Goal: Task Accomplishment & Management: Manage account settings

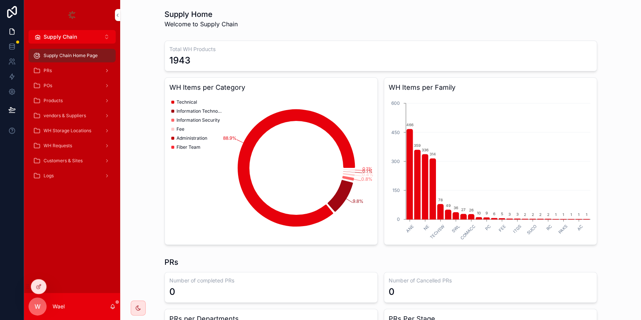
click at [44, 31] on button "Supply Chain Alt 2" at bounding box center [72, 37] width 87 height 14
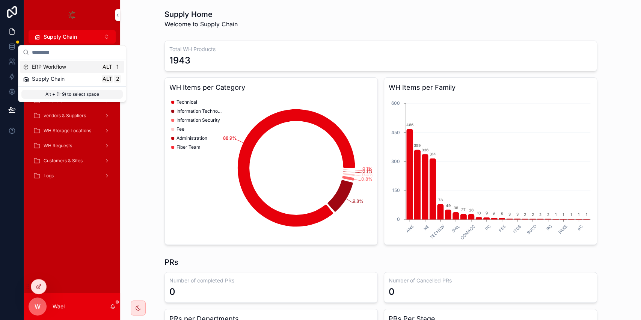
click at [63, 69] on span "ERP Workflow" at bounding box center [49, 67] width 34 height 8
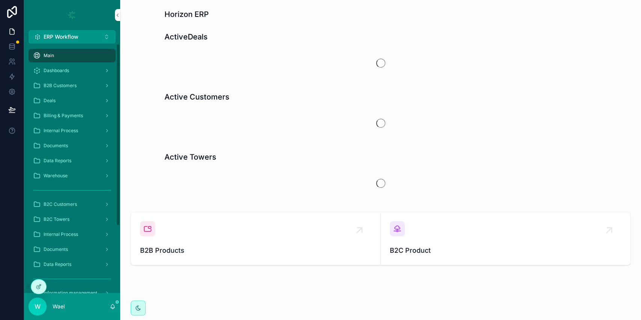
drag, startPoint x: 64, startPoint y: 101, endPoint x: 126, endPoint y: 112, distance: 63.4
click at [64, 100] on div "Deals" at bounding box center [72, 101] width 78 height 12
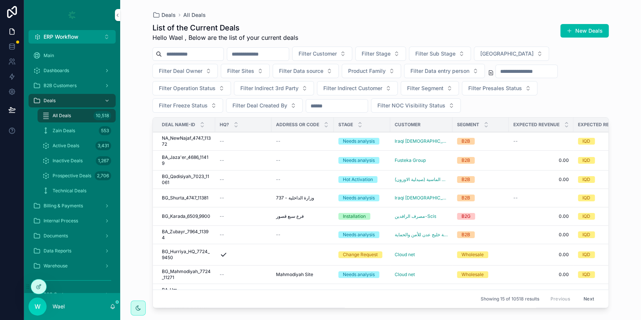
click at [198, 142] on span "NA_NewNajaf_4747_11372" at bounding box center [186, 141] width 49 height 12
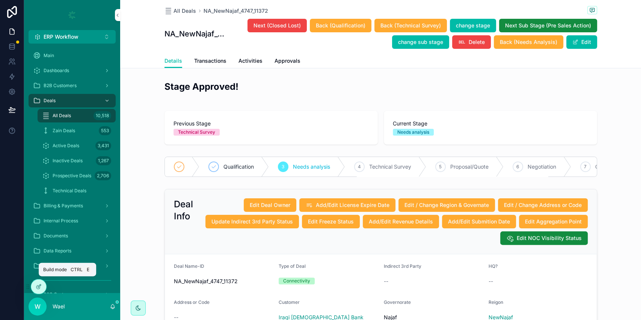
click at [38, 288] on icon at bounding box center [37, 286] width 3 height 3
click at [39, 283] on div at bounding box center [38, 286] width 15 height 14
click at [42, 287] on div at bounding box center [38, 286] width 15 height 14
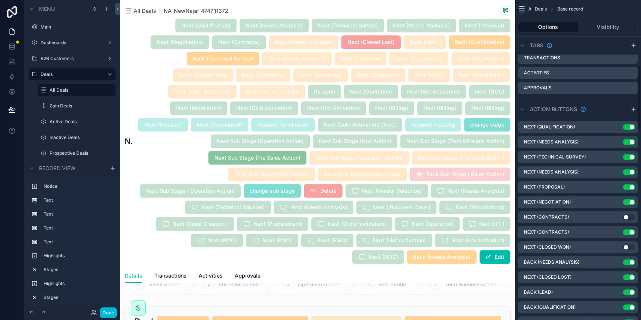
scroll to position [350, 0]
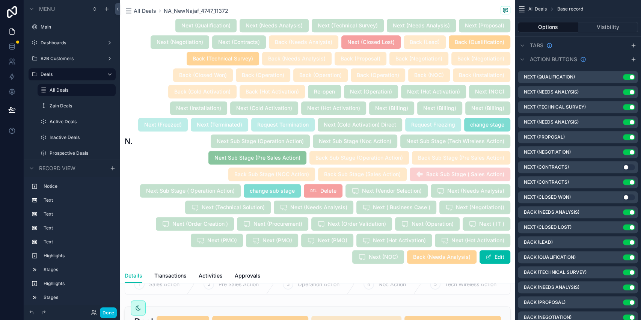
click at [0, 0] on icon "scrollable content" at bounding box center [0, 0] width 0 height 0
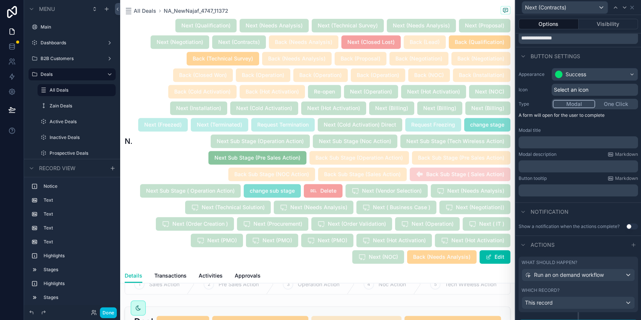
scroll to position [48, 0]
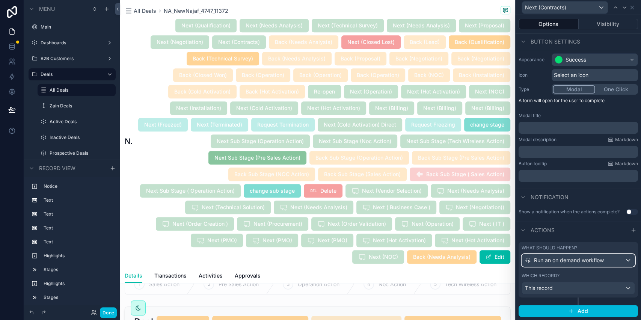
click at [567, 260] on span "Run an on demand workflow" at bounding box center [569, 260] width 70 height 8
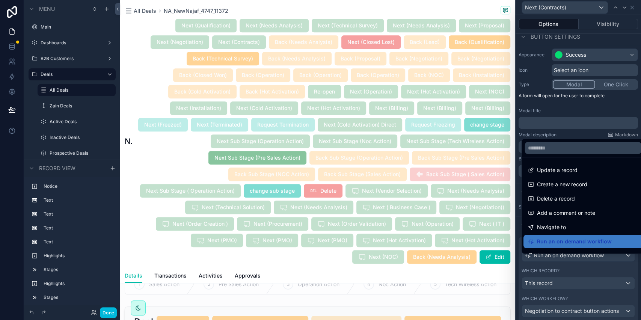
click at [567, 260] on div at bounding box center [578, 160] width 125 height 320
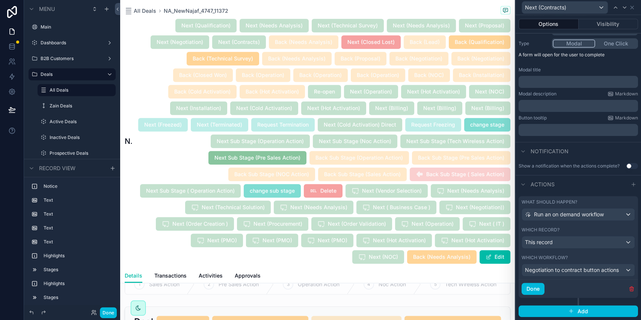
click at [535, 286] on button "Done" at bounding box center [533, 289] width 23 height 12
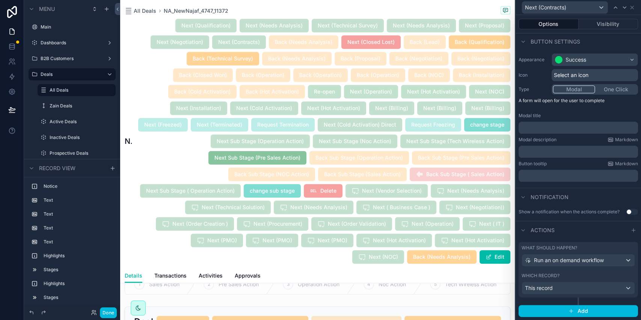
click at [604, 24] on button "Visibility" at bounding box center [609, 24] width 60 height 11
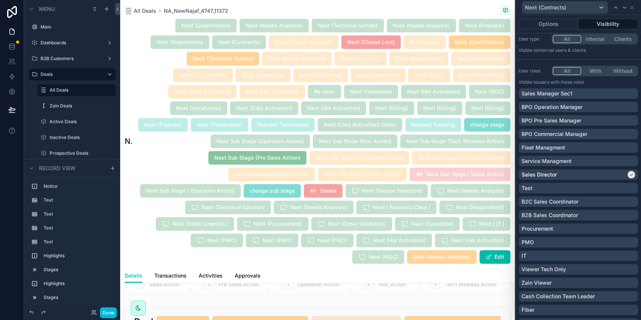
scroll to position [0, 0]
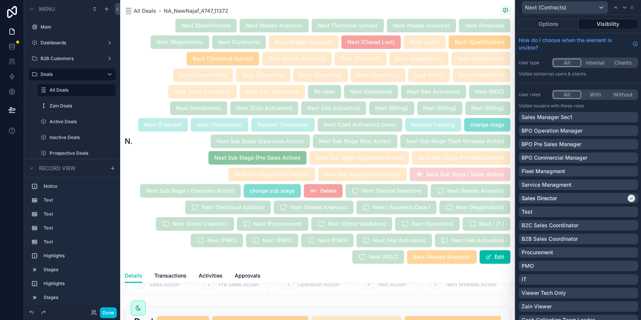
click at [545, 25] on button "Options" at bounding box center [549, 24] width 60 height 11
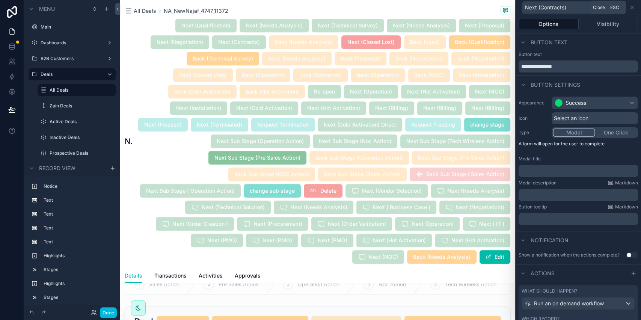
click at [633, 7] on icon at bounding box center [632, 8] width 6 height 6
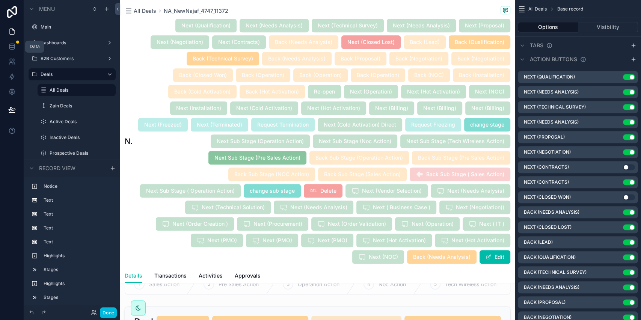
click at [11, 44] on icon at bounding box center [12, 47] width 8 height 8
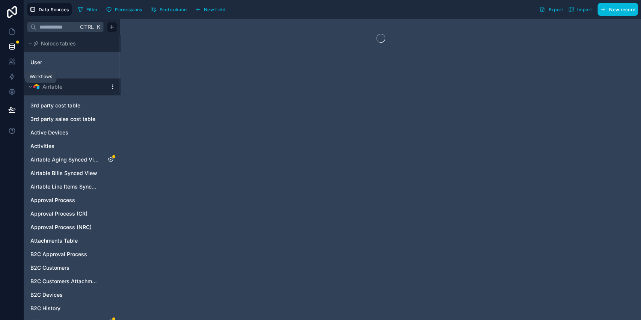
click at [18, 78] on link at bounding box center [12, 76] width 24 height 15
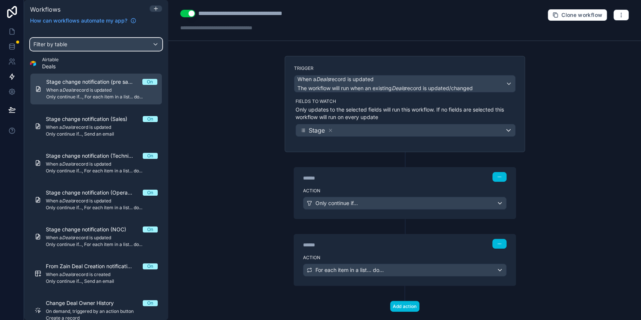
click at [90, 41] on div "Filter by table" at bounding box center [95, 44] width 131 height 12
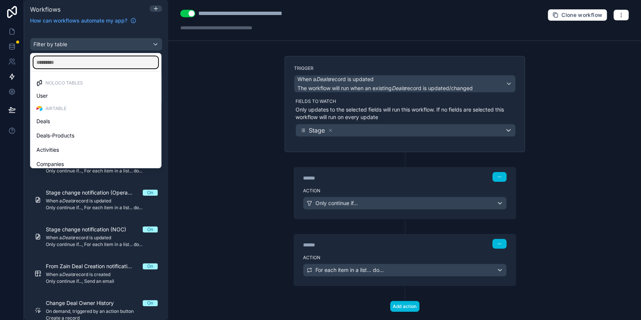
click at [77, 60] on input "text" at bounding box center [95, 62] width 125 height 12
type input "***"
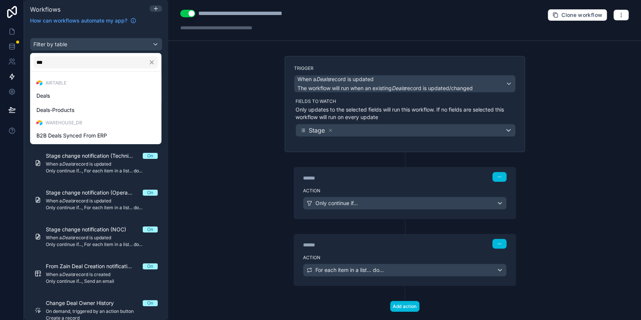
click at [97, 94] on div "Deals" at bounding box center [95, 95] width 119 height 9
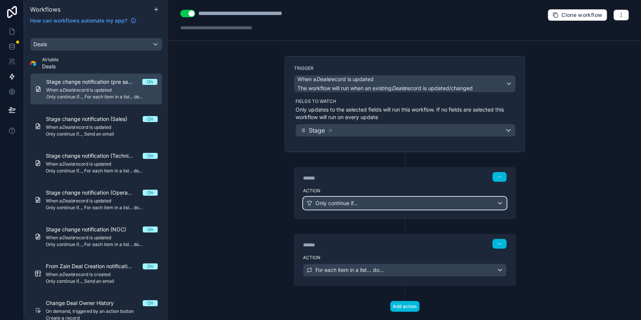
click at [345, 200] on span "Only continue if..." at bounding box center [336, 203] width 42 height 8
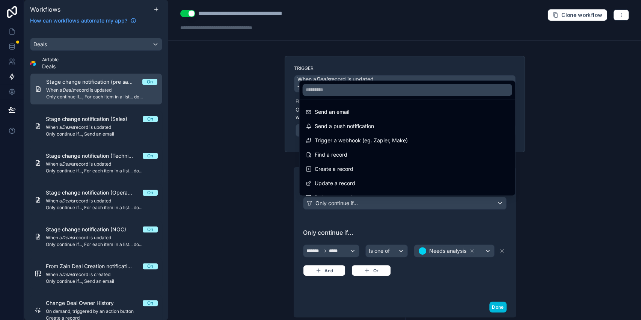
click at [344, 200] on div at bounding box center [320, 160] width 641 height 320
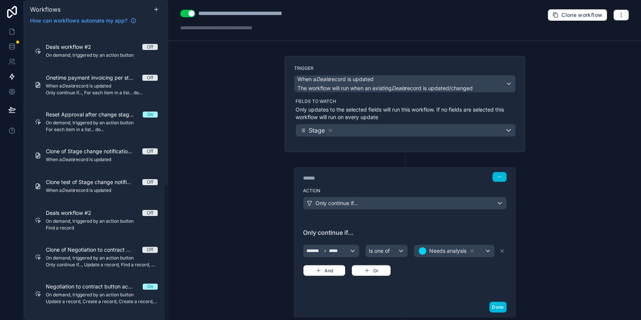
scroll to position [330, 0]
click at [110, 288] on span "Negotiation to contract button actions" at bounding box center [94, 286] width 97 height 8
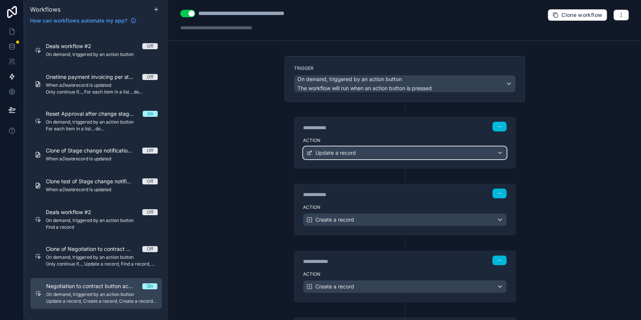
click at [324, 154] on span "Update a record" at bounding box center [335, 153] width 41 height 8
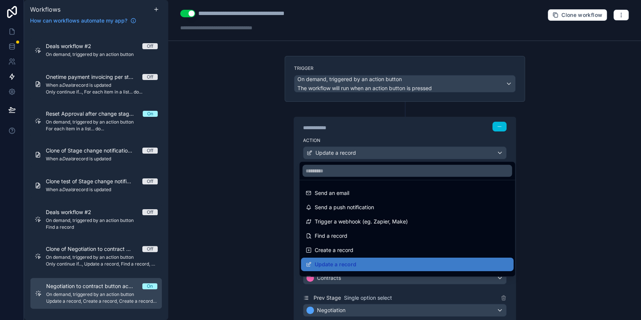
click at [324, 154] on div at bounding box center [320, 160] width 641 height 320
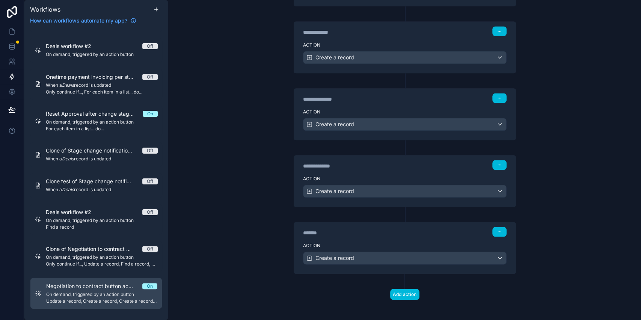
scroll to position [462, 0]
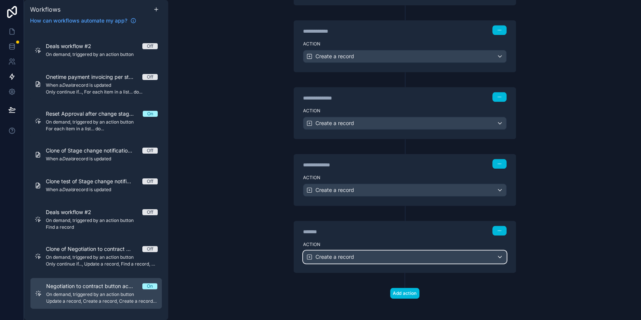
click at [332, 254] on span "Create a record" at bounding box center [334, 257] width 39 height 8
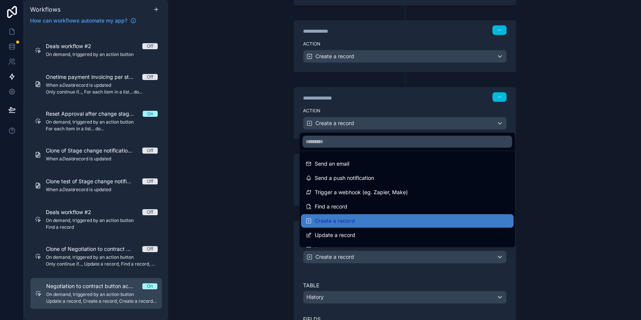
click at [332, 254] on div at bounding box center [320, 160] width 641 height 320
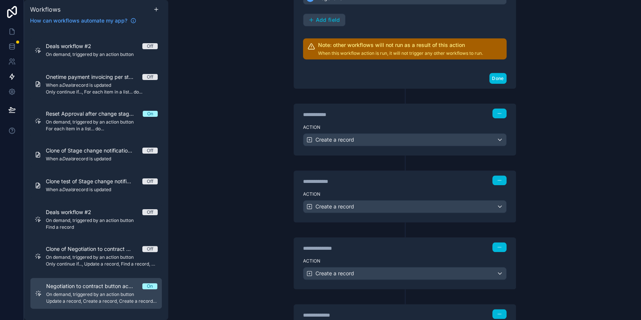
scroll to position [350, 0]
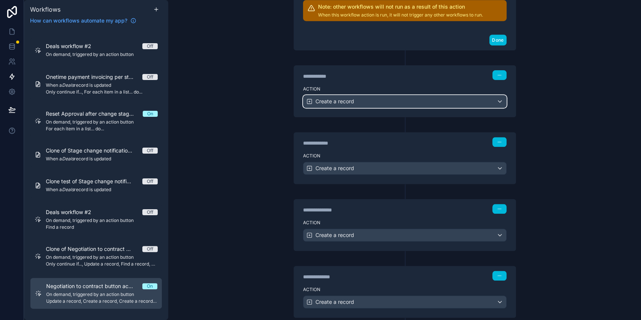
click at [347, 103] on span "Create a record" at bounding box center [334, 102] width 39 height 8
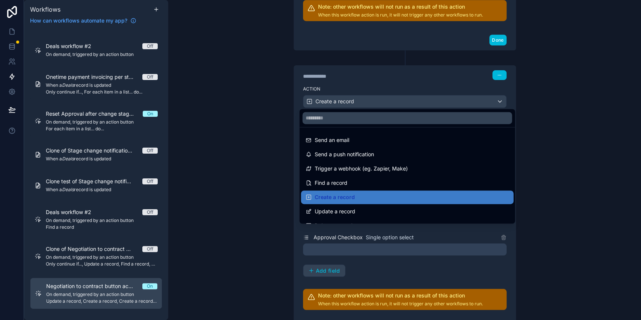
click at [347, 103] on div at bounding box center [320, 160] width 641 height 320
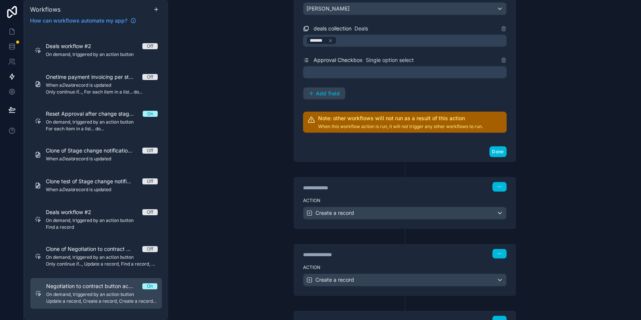
scroll to position [550, 0]
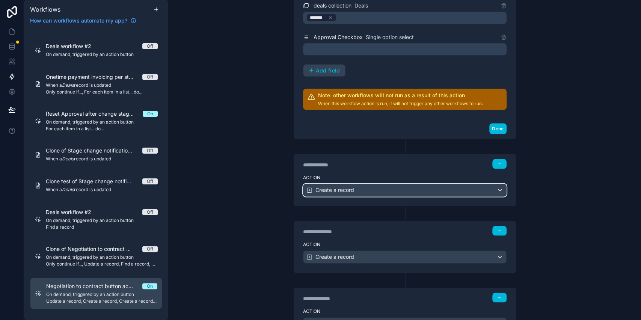
click at [339, 186] on span "Create a record" at bounding box center [334, 190] width 39 height 8
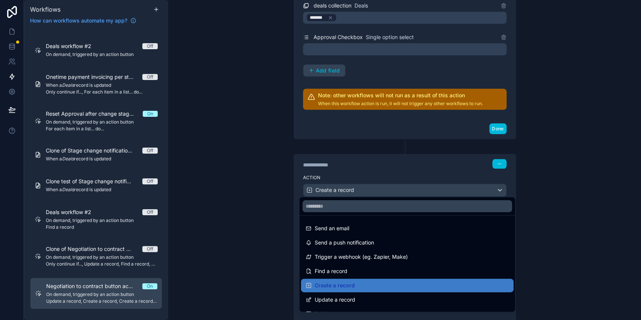
click at [339, 187] on div at bounding box center [320, 160] width 641 height 320
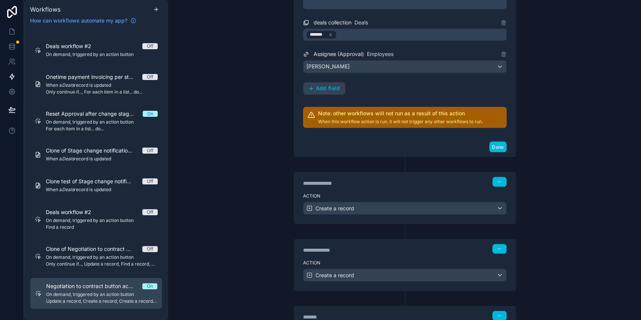
scroll to position [851, 0]
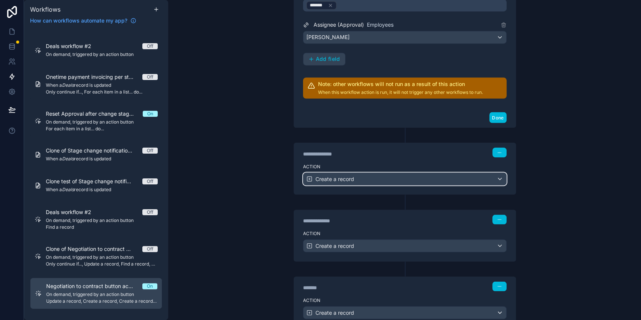
click at [320, 179] on span "Create a record" at bounding box center [334, 179] width 39 height 8
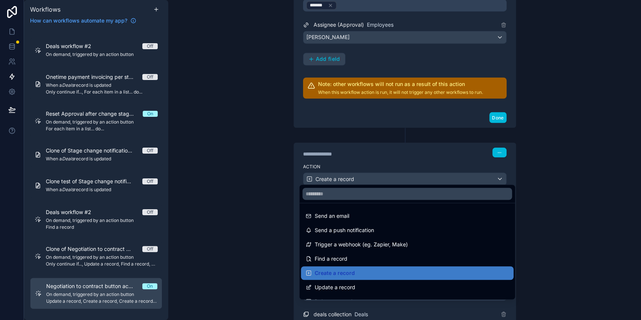
click at [320, 179] on div at bounding box center [320, 160] width 641 height 320
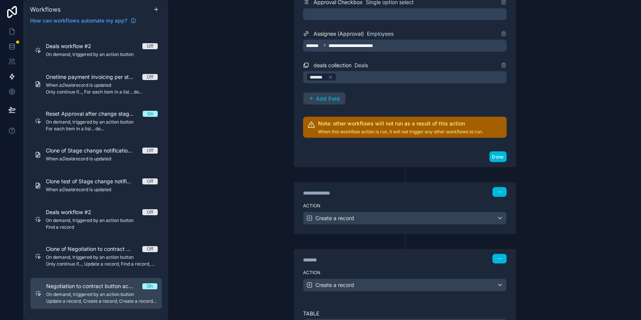
scroll to position [1101, 0]
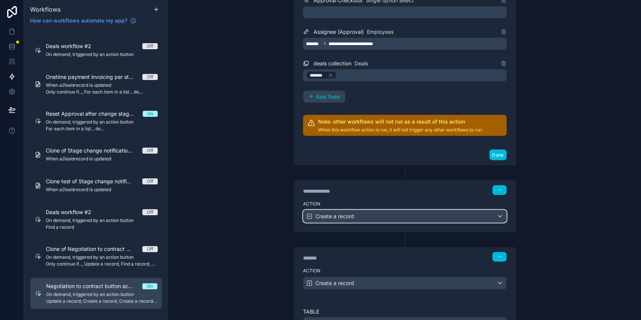
click at [315, 213] on span "Create a record" at bounding box center [334, 217] width 39 height 8
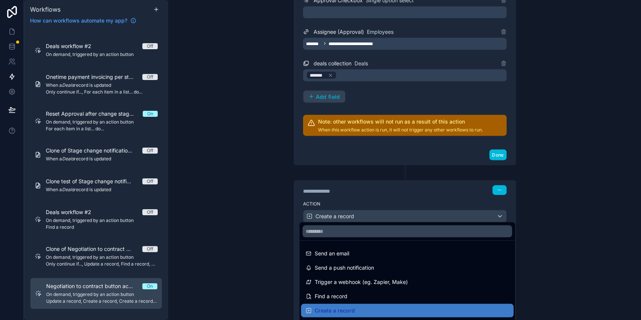
click at [315, 213] on div at bounding box center [320, 160] width 641 height 320
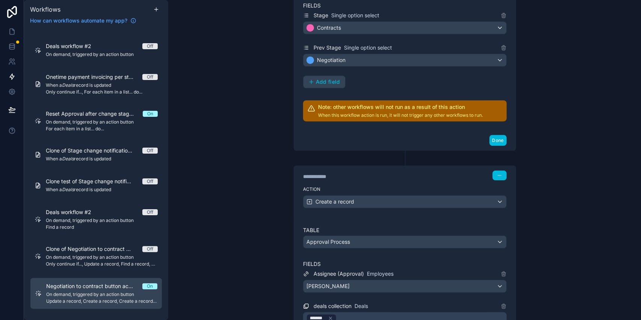
scroll to position [0, 0]
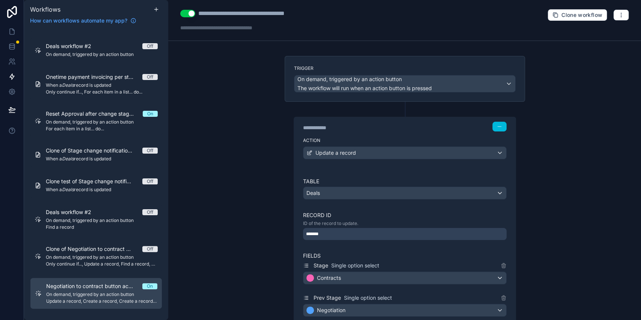
click at [193, 16] on button "Use setting" at bounding box center [187, 14] width 15 height 8
click at [11, 35] on link at bounding box center [12, 31] width 24 height 15
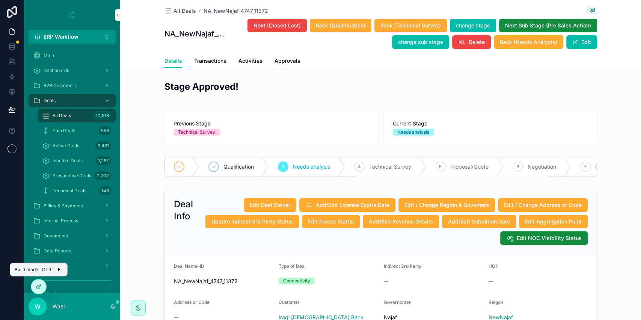
click at [40, 287] on icon at bounding box center [39, 286] width 6 height 6
click at [6, 44] on link at bounding box center [12, 46] width 24 height 15
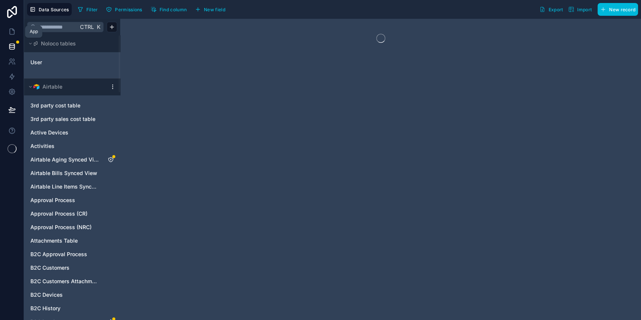
click at [9, 35] on icon at bounding box center [12, 32] width 8 height 8
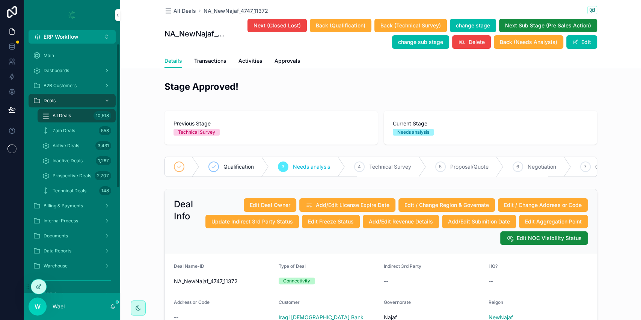
click at [0, 0] on icon at bounding box center [0, 0] width 0 height 0
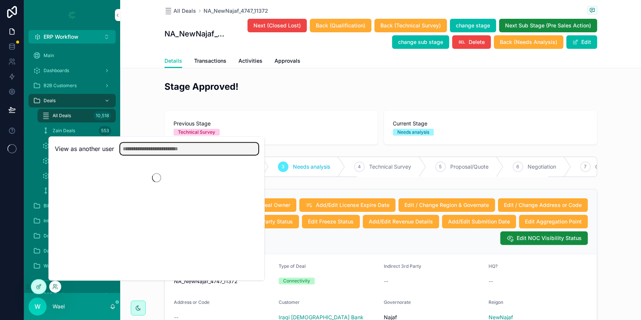
click at [187, 144] on input "text" at bounding box center [189, 149] width 138 height 12
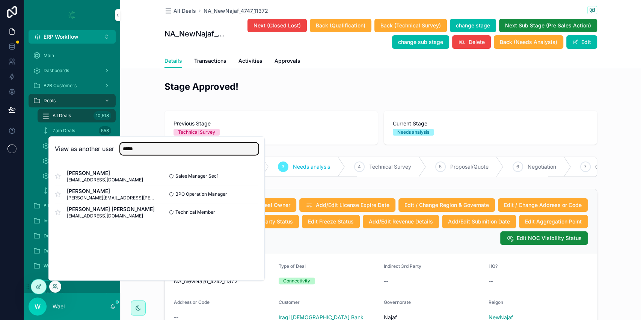
type input "*****"
click at [0, 0] on button "Select" at bounding box center [0, 0] width 0 height 0
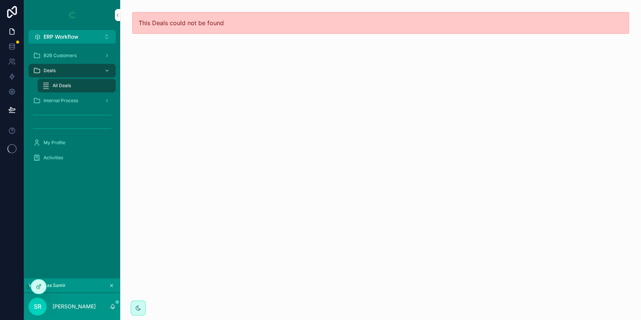
click at [70, 83] on span "All Deals" at bounding box center [62, 86] width 18 height 6
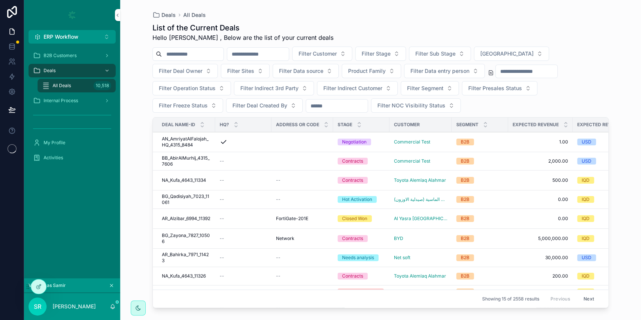
click at [60, 100] on span "Internal Process" at bounding box center [61, 101] width 35 height 6
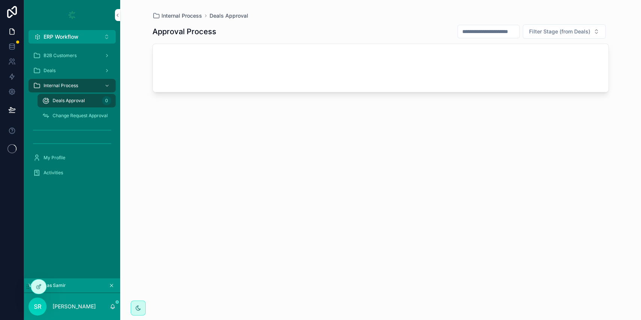
click at [63, 74] on div "Deals" at bounding box center [72, 71] width 78 height 12
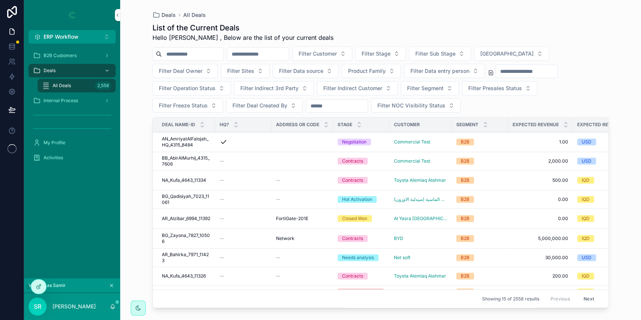
click at [69, 148] on div "My Profile" at bounding box center [72, 143] width 78 height 12
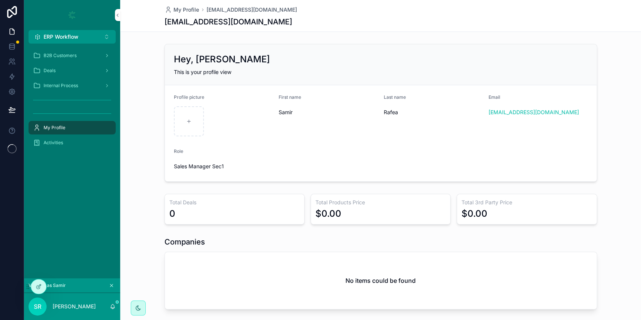
click at [63, 150] on div "Activities" at bounding box center [72, 142] width 96 height 15
click at [63, 145] on div "Activities" at bounding box center [72, 143] width 78 height 12
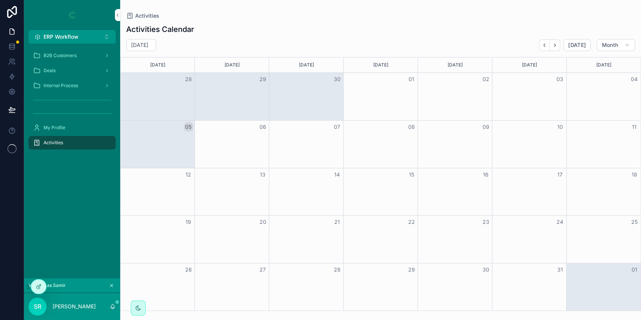
click at [70, 85] on span "Internal Process" at bounding box center [61, 86] width 35 height 6
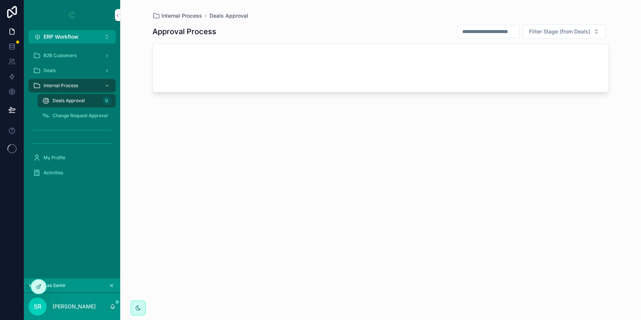
click at [63, 71] on div "Deals" at bounding box center [72, 71] width 78 height 12
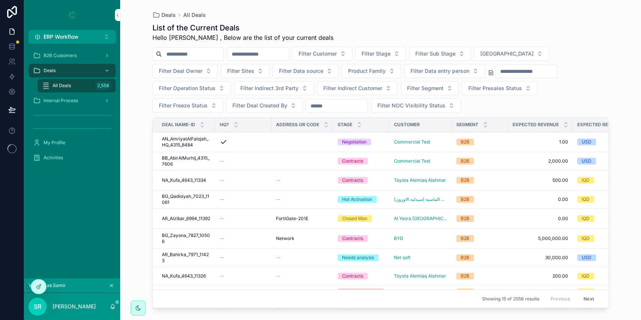
click at [63, 57] on span "B2B Customers" at bounding box center [60, 56] width 33 height 6
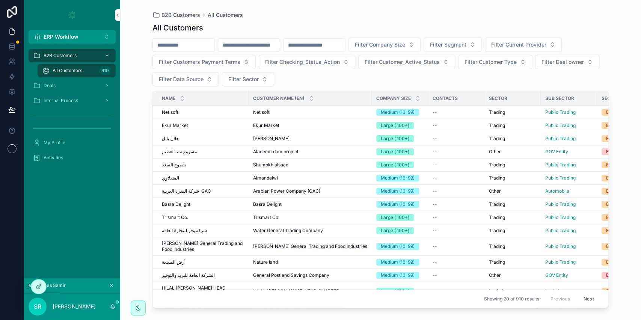
click at [63, 88] on div "Deals" at bounding box center [72, 86] width 78 height 12
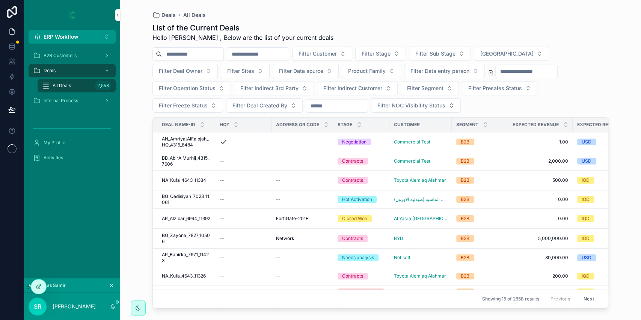
click at [337, 55] on span "Filter Customer" at bounding box center [318, 54] width 38 height 8
type input "******"
click at [345, 107] on span "Commercial Test" at bounding box center [331, 108] width 41 height 8
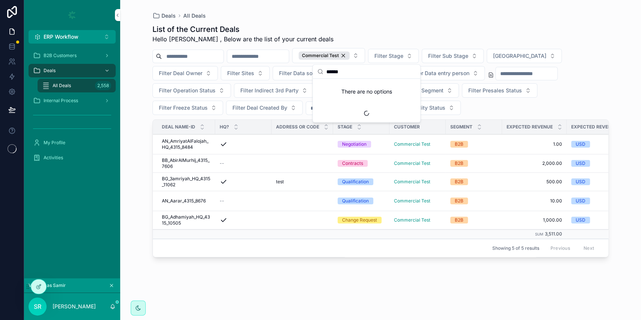
click at [220, 284] on div "List of the Current Deals Hello Samir , Below are the list of your current deal…" at bounding box center [380, 165] width 456 height 291
click at [196, 142] on span "AN_AmriyatAlFalojah_HQ_4315_8484" at bounding box center [186, 144] width 49 height 12
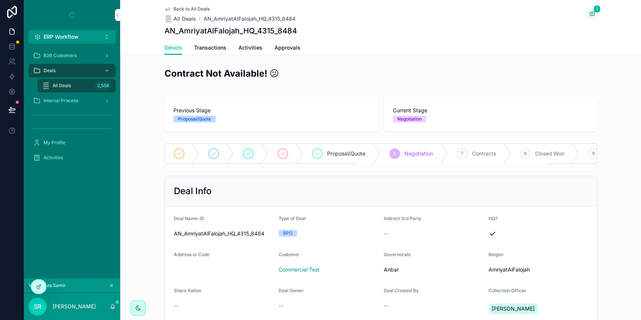
click at [200, 40] on div "Back to All Deals All Deals AN_AmriyatAlFalojah_HQ_4315_8484 1 AN_AmriyatAlFalo…" at bounding box center [380, 20] width 433 height 41
click at [202, 48] on span "Transactions" at bounding box center [210, 48] width 32 height 8
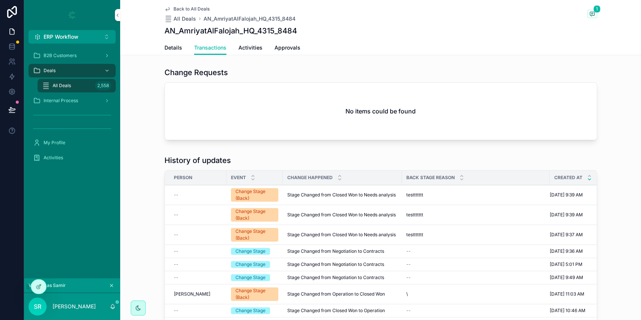
click at [242, 44] on span "Activities" at bounding box center [250, 48] width 24 height 8
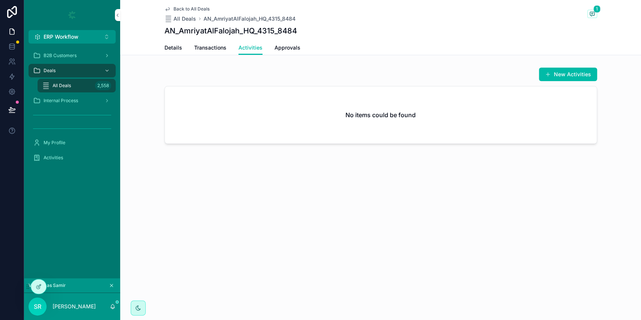
click at [276, 45] on span "Approvals" at bounding box center [287, 48] width 26 height 8
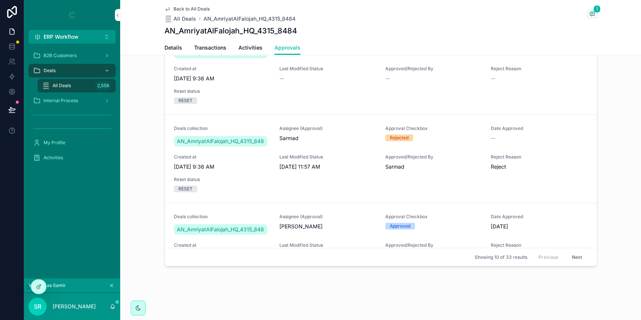
click at [169, 43] on link "Details" at bounding box center [173, 48] width 18 height 15
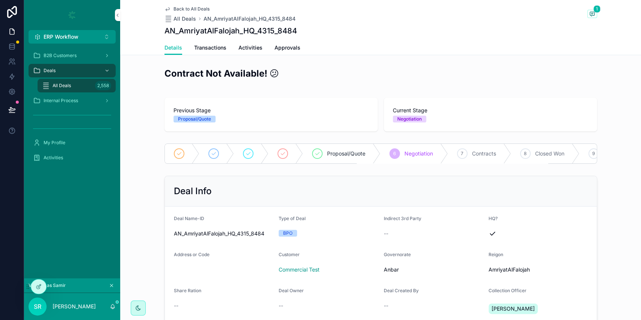
click at [41, 283] on icon at bounding box center [39, 286] width 6 height 6
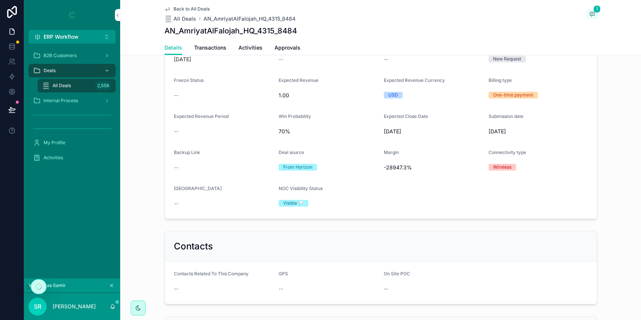
scroll to position [300, 0]
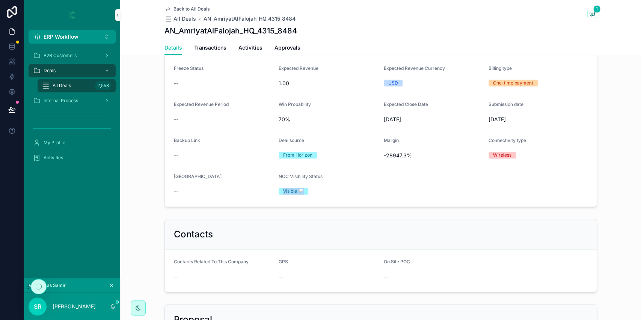
drag, startPoint x: 299, startPoint y: 200, endPoint x: 279, endPoint y: 199, distance: 19.2
click at [283, 195] on div "Visible 🏳️" at bounding box center [293, 191] width 21 height 7
click at [279, 182] on div "NOC Visibility Status" at bounding box center [328, 177] width 99 height 9
drag, startPoint x: 281, startPoint y: 198, endPoint x: 291, endPoint y: 198, distance: 9.8
click at [291, 195] on div "Visible 🏳️" at bounding box center [293, 191] width 21 height 7
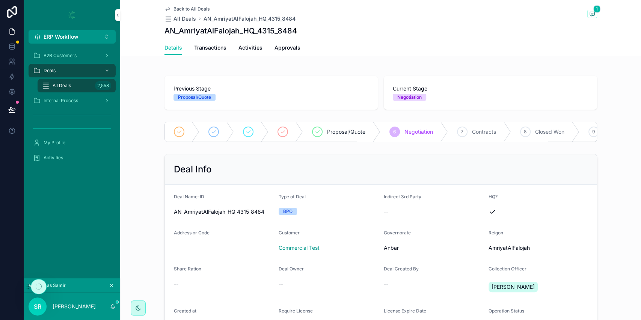
scroll to position [0, 0]
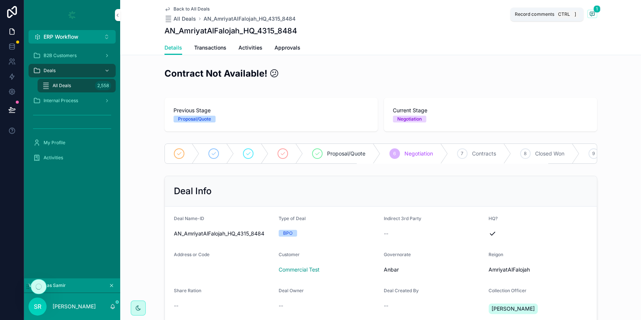
click at [590, 15] on icon "scrollable content" at bounding box center [592, 14] width 5 height 4
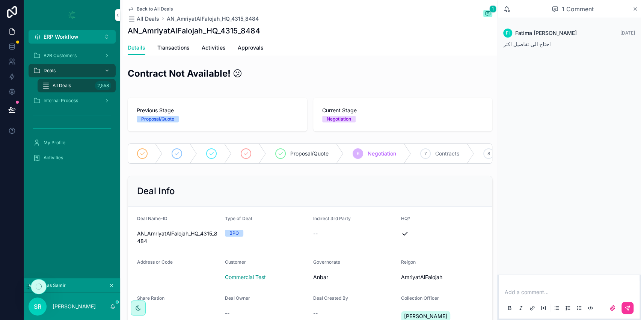
click at [634, 9] on icon "scrollable content" at bounding box center [635, 9] width 6 height 6
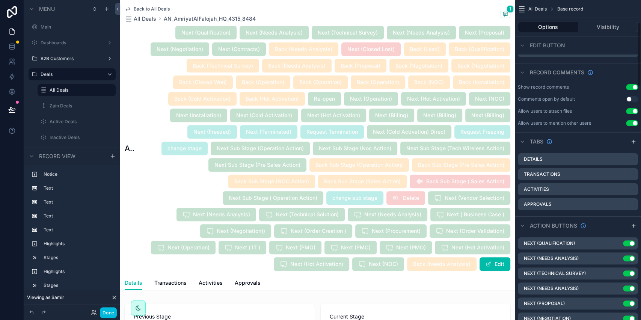
scroll to position [300, 0]
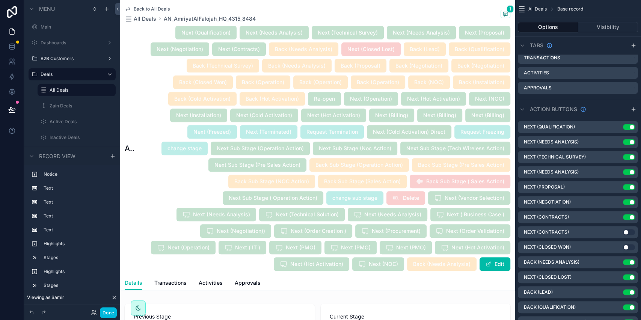
click at [0, 0] on icon "scrollable content" at bounding box center [0, 0] width 0 height 0
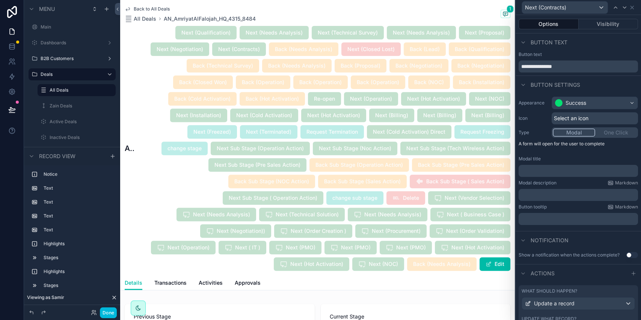
click at [607, 26] on button "Visibility" at bounding box center [609, 24] width 60 height 11
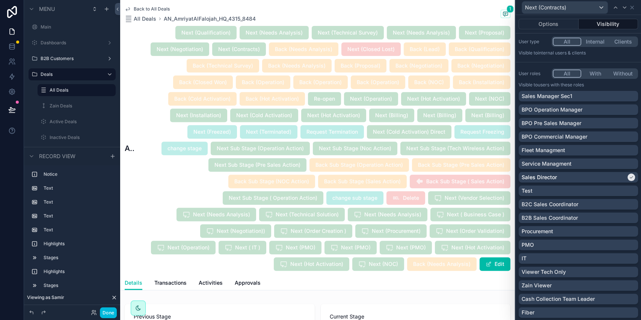
scroll to position [0, 0]
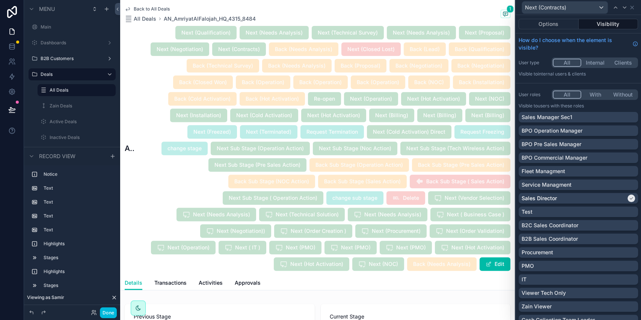
click at [550, 24] on button "Options" at bounding box center [549, 24] width 60 height 11
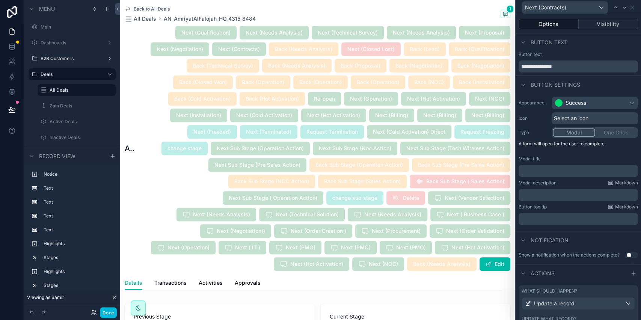
scroll to position [123, 0]
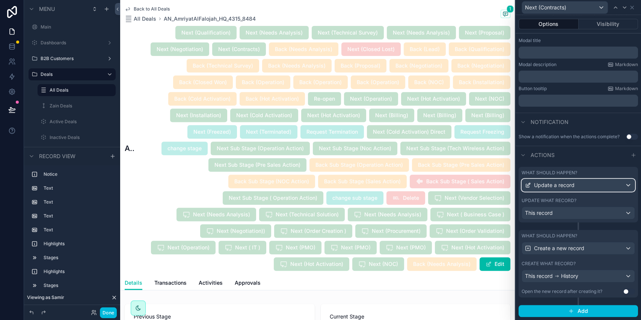
click at [568, 183] on span "Update a record" at bounding box center [554, 185] width 41 height 8
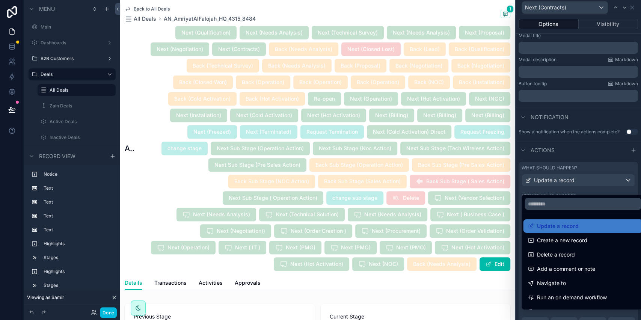
click at [568, 183] on div at bounding box center [578, 160] width 125 height 320
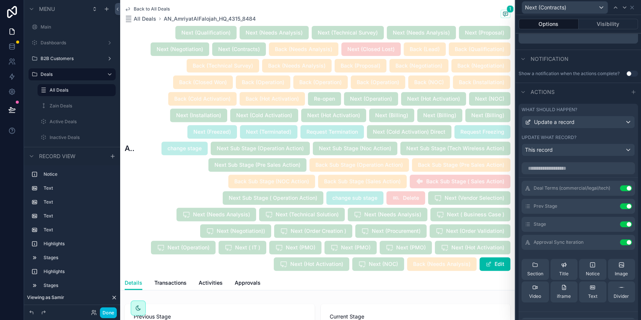
scroll to position [223, 0]
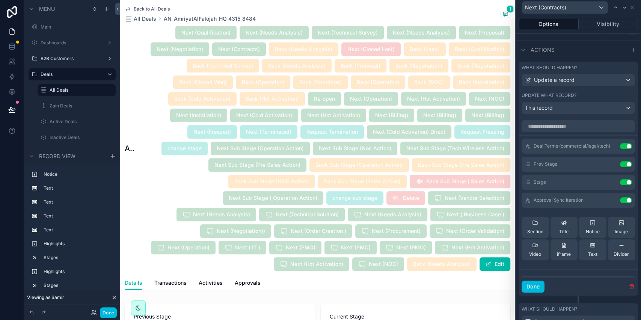
click at [0, 0] on icon at bounding box center [0, 0] width 0 height 0
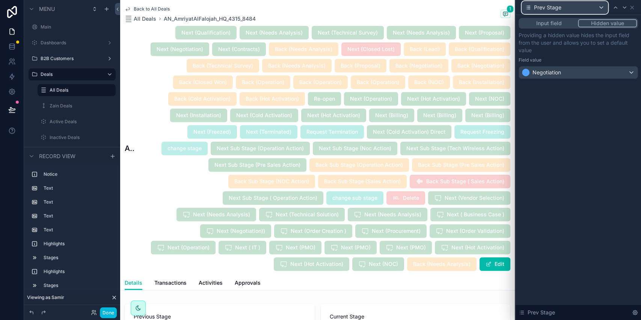
click at [574, 8] on div "Prev Stage" at bounding box center [565, 8] width 86 height 12
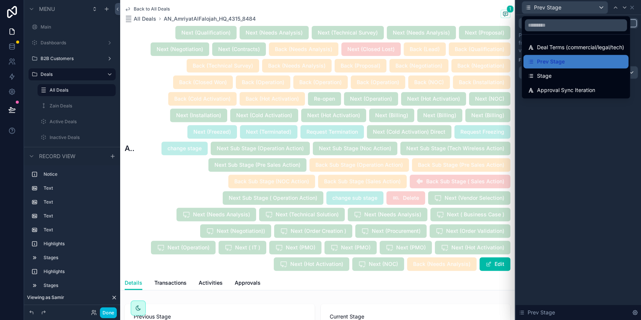
click at [567, 73] on div "Stage" at bounding box center [576, 75] width 96 height 9
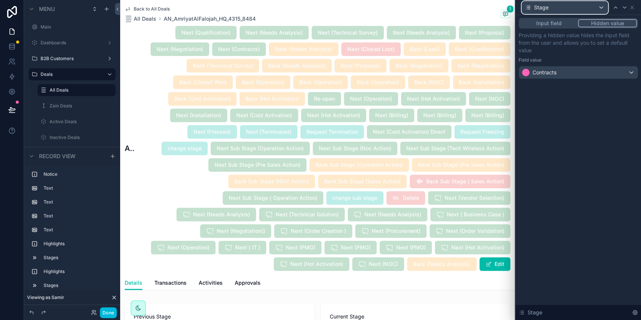
click at [570, 4] on div "Stage" at bounding box center [565, 8] width 86 height 12
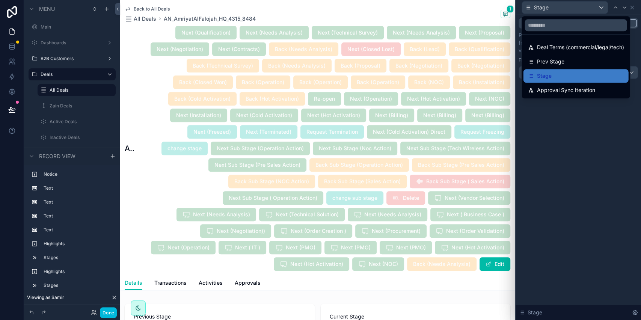
click at [564, 90] on span "Approval Sync Iteration" at bounding box center [566, 90] width 58 height 9
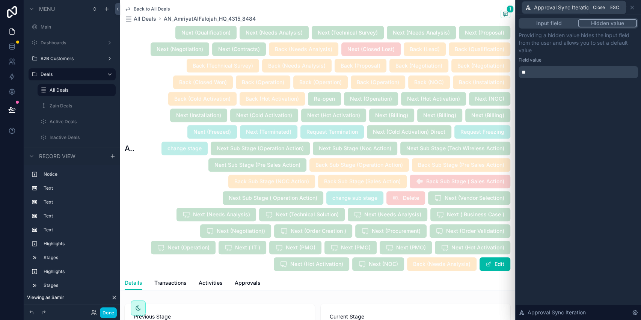
click at [632, 8] on icon at bounding box center [631, 7] width 3 height 3
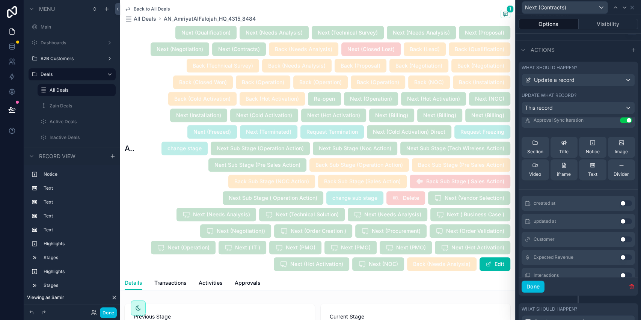
scroll to position [100, 0]
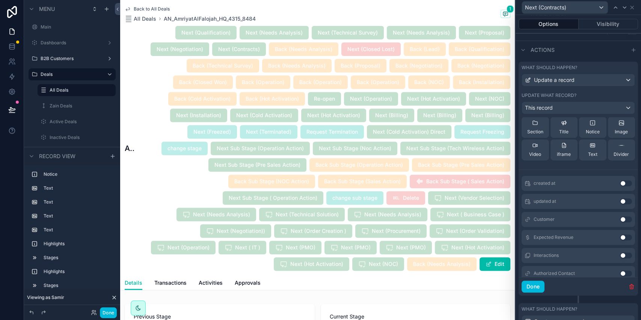
click at [539, 293] on button "Done" at bounding box center [533, 286] width 23 height 12
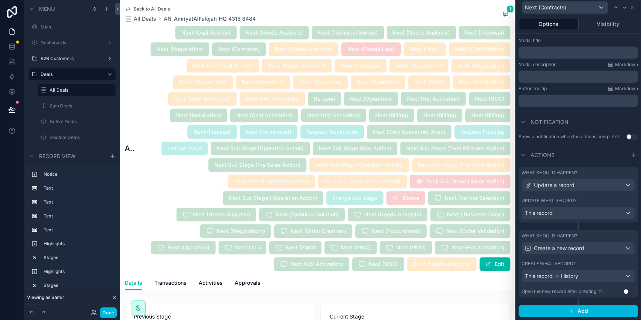
scroll to position [123, 0]
click at [566, 252] on span "Create a new record" at bounding box center [559, 248] width 50 height 8
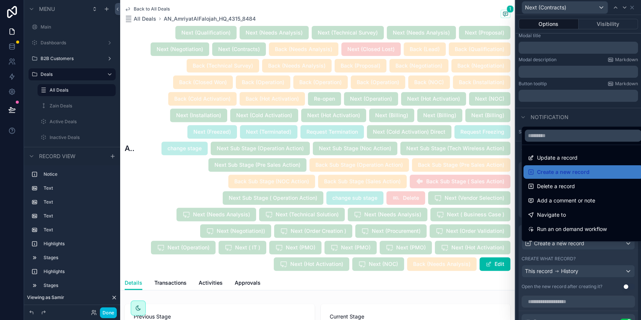
click at [565, 252] on div at bounding box center [578, 160] width 125 height 320
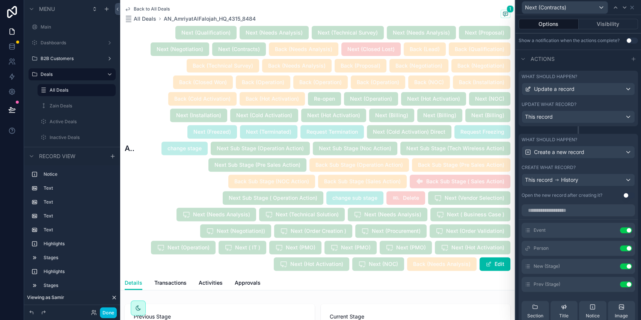
scroll to position [273, 0]
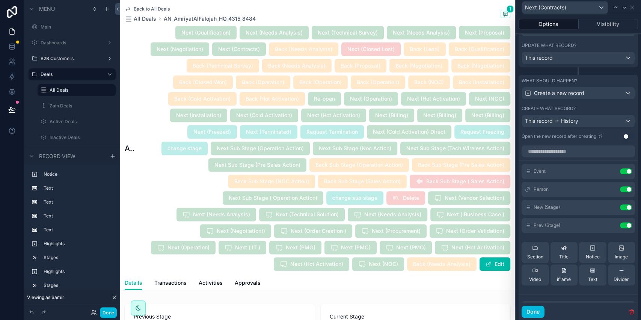
click at [0, 0] on icon at bounding box center [0, 0] width 0 height 0
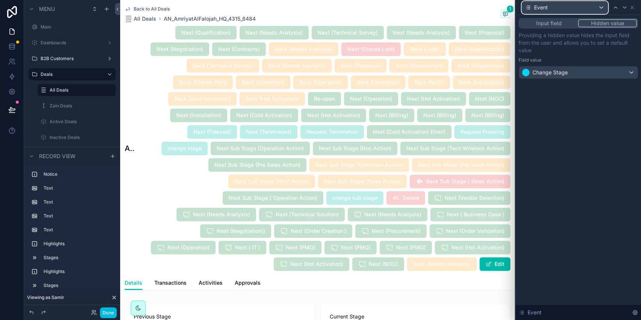
click at [553, 9] on div "Event" at bounding box center [565, 8] width 86 height 12
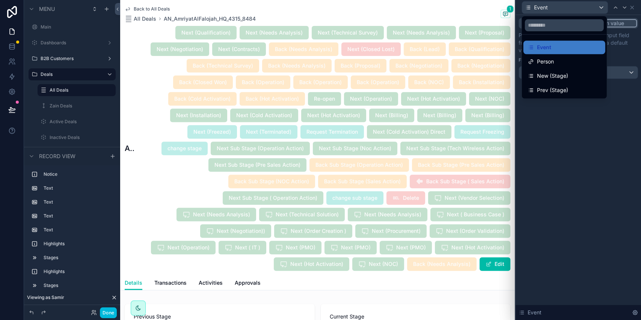
click at [567, 134] on div at bounding box center [578, 160] width 125 height 320
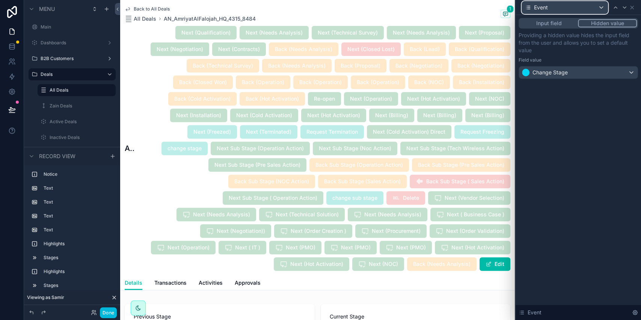
click at [562, 10] on div "Event" at bounding box center [565, 8] width 86 height 12
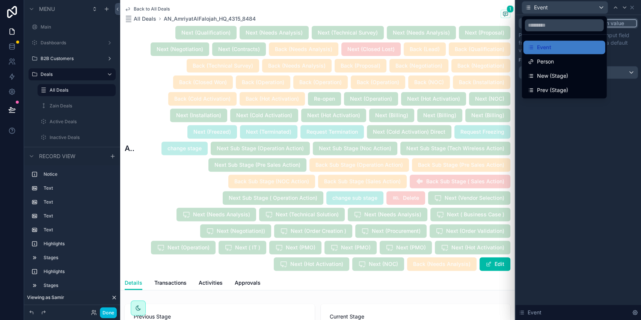
click at [558, 63] on div "Person" at bounding box center [564, 61] width 73 height 9
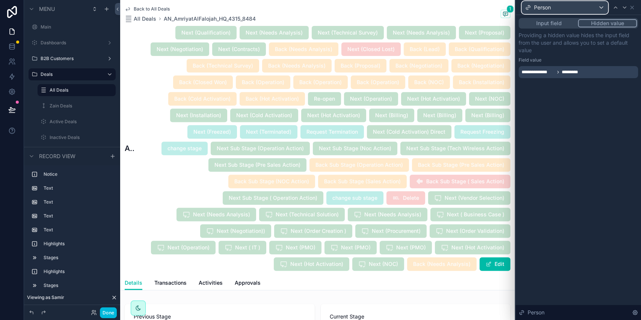
click at [557, 6] on div "Person" at bounding box center [565, 8] width 86 height 12
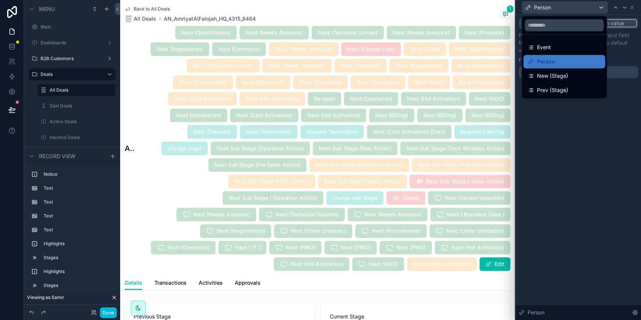
click at [555, 78] on span "New (Stage)" at bounding box center [552, 75] width 31 height 9
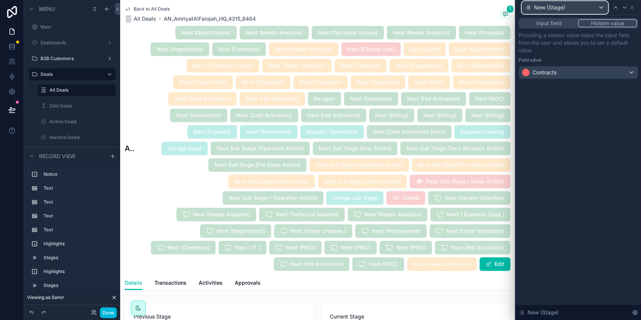
click at [541, 8] on span "New (Stage)" at bounding box center [549, 8] width 31 height 8
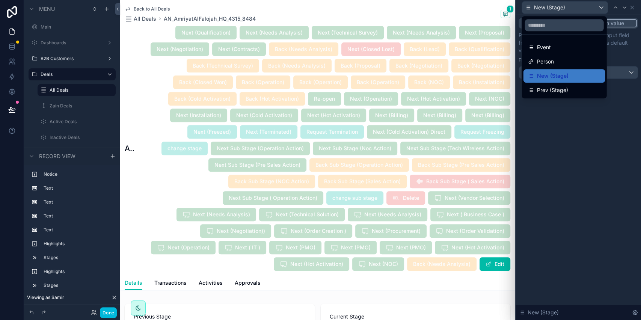
click at [550, 85] on div "Prev (Stage)" at bounding box center [564, 90] width 82 height 14
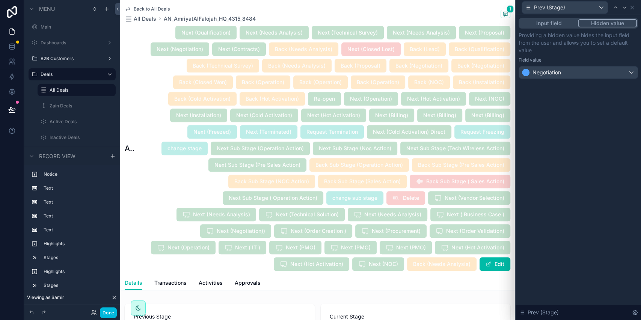
click at [551, 129] on div "Input field Hidden value Providing a hidden value hides the input field from th…" at bounding box center [578, 167] width 125 height 305
click at [107, 312] on button "Done" at bounding box center [108, 312] width 17 height 11
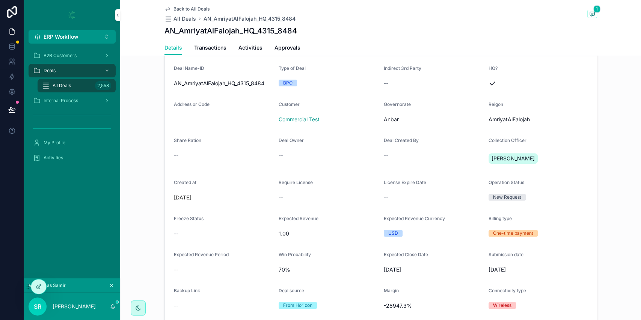
click at [112, 284] on icon "scrollable content" at bounding box center [111, 285] width 5 height 5
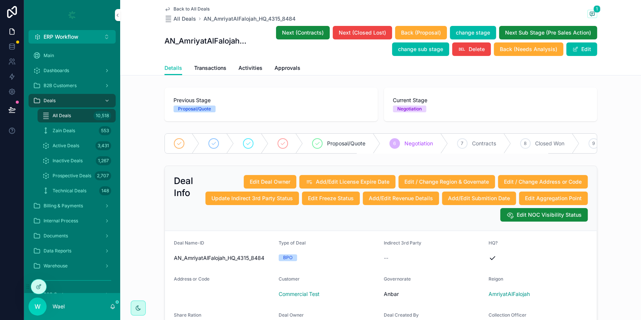
click at [302, 36] on span "Next (Contracts)" at bounding box center [303, 33] width 42 height 8
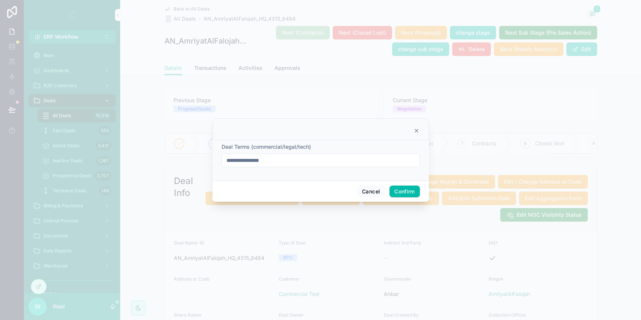
click at [369, 164] on input "**********" at bounding box center [321, 160] width 198 height 11
click at [412, 191] on button "Confirm" at bounding box center [404, 191] width 30 height 12
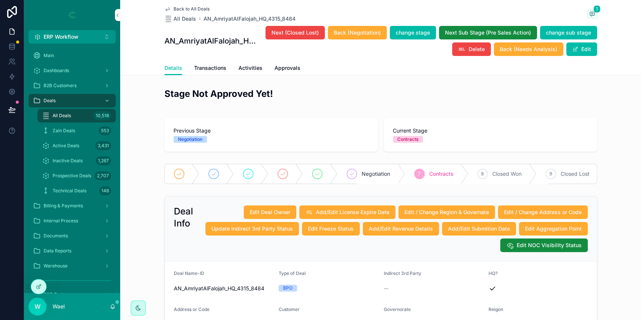
click at [0, 0] on icon at bounding box center [0, 0] width 0 height 0
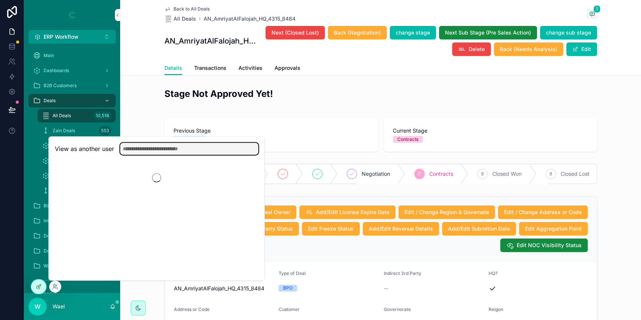
click at [175, 150] on input "text" at bounding box center [189, 149] width 138 height 12
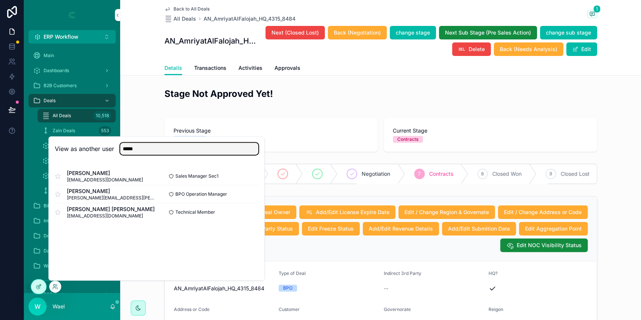
type input "*****"
click at [0, 0] on button "Select" at bounding box center [0, 0] width 0 height 0
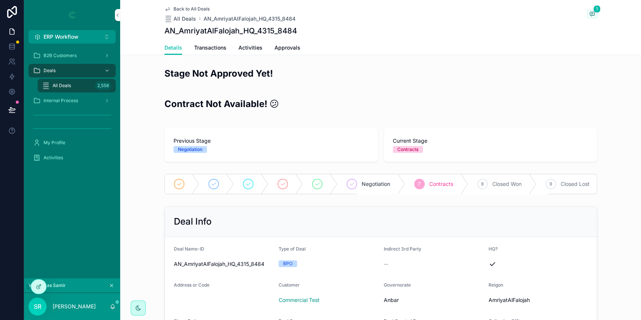
click at [72, 103] on span "Internal Process" at bounding box center [61, 101] width 35 height 6
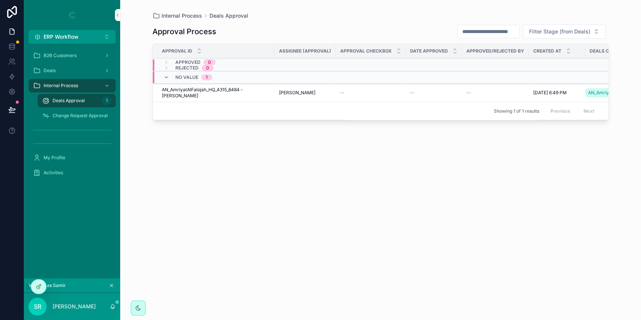
click at [0, 0] on span "Approve" at bounding box center [0, 0] width 0 height 0
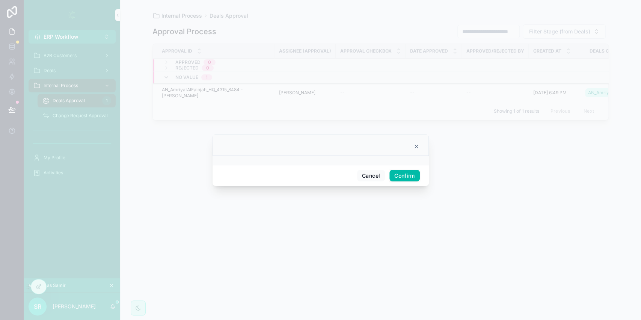
click at [406, 176] on button "Confirm" at bounding box center [404, 176] width 30 height 12
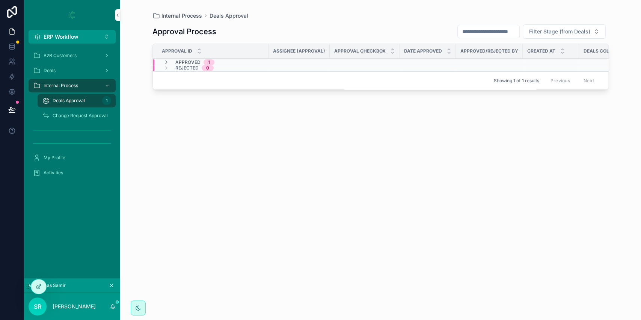
click at [167, 63] on icon "scrollable content" at bounding box center [166, 62] width 6 height 6
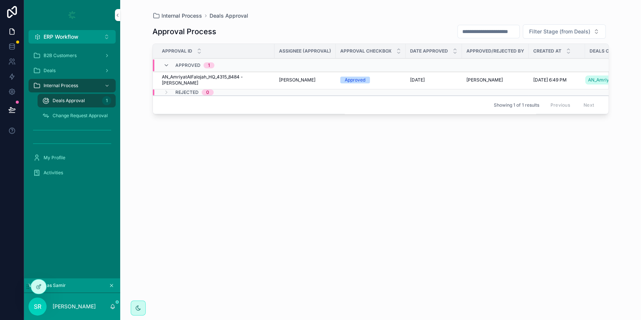
click at [167, 63] on icon "scrollable content" at bounding box center [166, 65] width 6 height 6
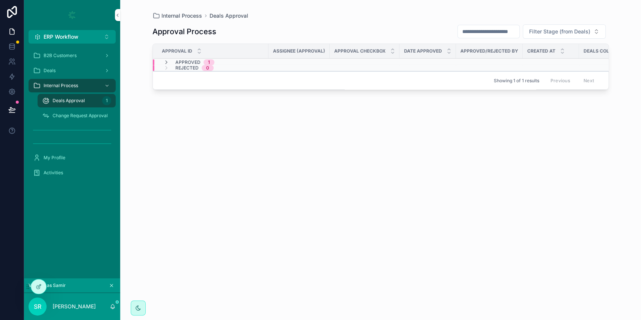
click at [165, 64] on icon "scrollable content" at bounding box center [166, 62] width 6 height 6
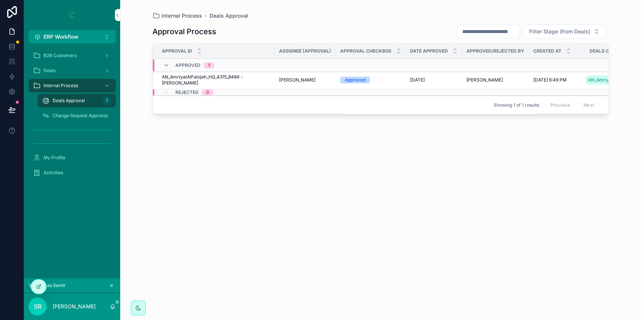
click at [165, 64] on icon "scrollable content" at bounding box center [166, 65] width 6 height 6
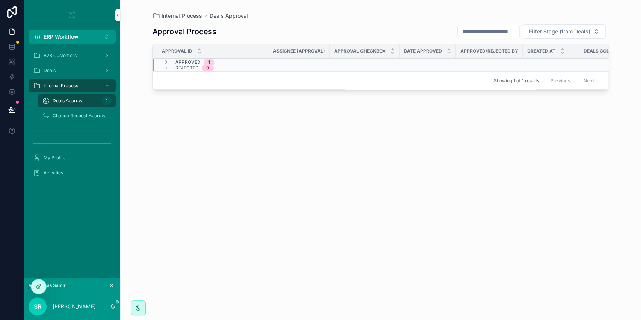
scroll to position [0, 25]
click at [9, 47] on icon at bounding box center [11, 48] width 5 height 3
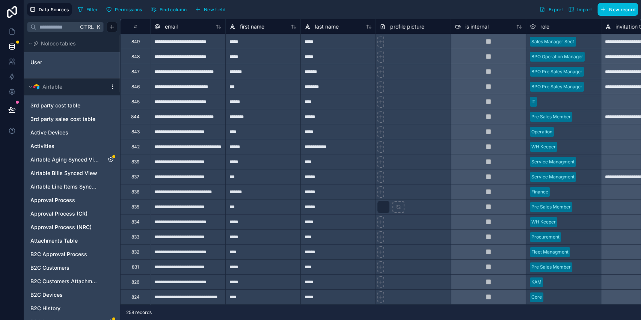
click at [61, 240] on span "Attachments Table" at bounding box center [53, 241] width 47 height 8
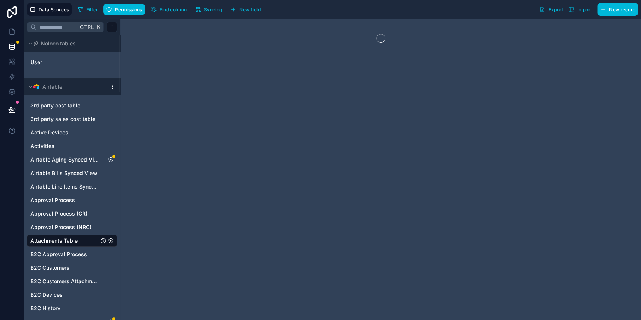
click at [128, 12] on span "Permissions" at bounding box center [128, 10] width 27 height 6
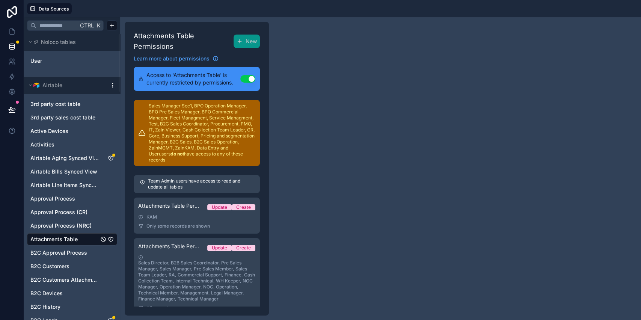
click at [196, 214] on div "KAM" at bounding box center [196, 217] width 117 height 6
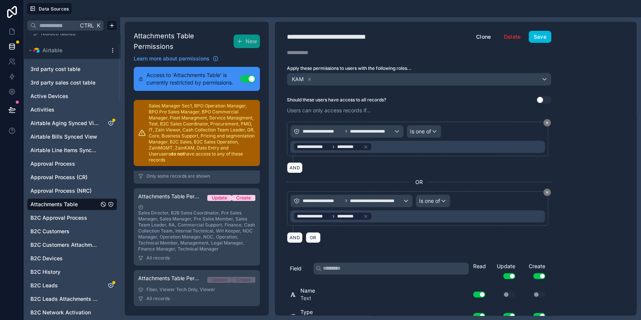
scroll to position [50, 0]
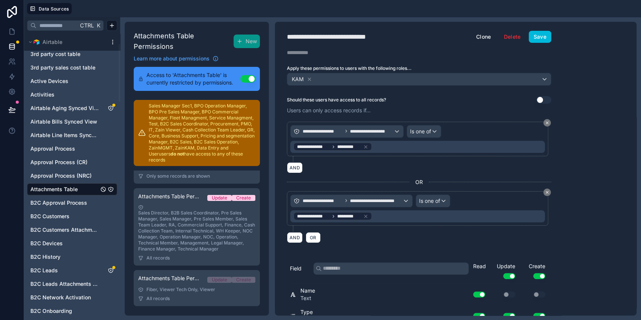
click at [57, 216] on span "B2C Customers" at bounding box center [49, 217] width 39 height 8
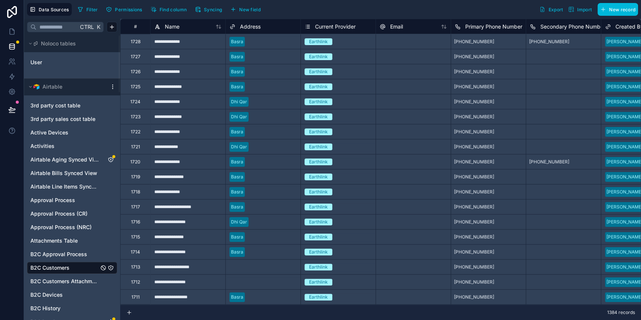
click at [62, 29] on input "text" at bounding box center [57, 27] width 42 height 14
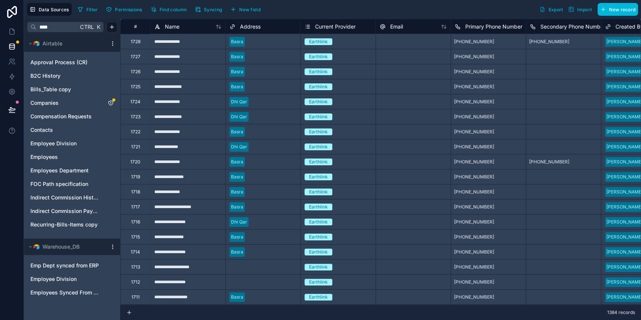
type input "****"
click at [54, 103] on span "Companies" at bounding box center [44, 103] width 28 height 8
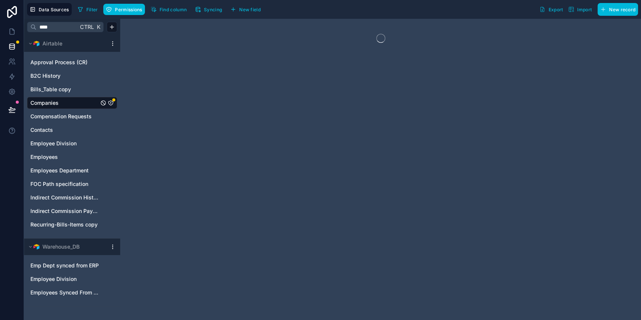
click at [130, 9] on span "Permissions" at bounding box center [128, 10] width 27 height 6
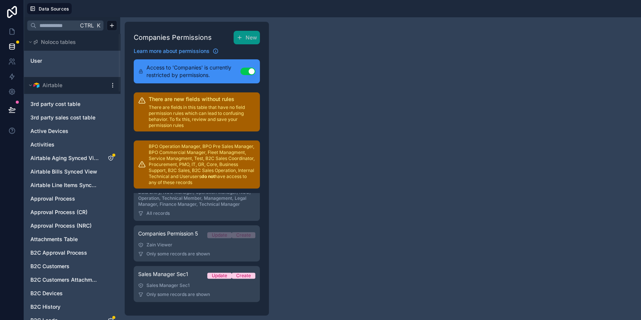
scroll to position [210, 0]
click at [190, 285] on div "Sales Manager Sec1" at bounding box center [196, 285] width 117 height 6
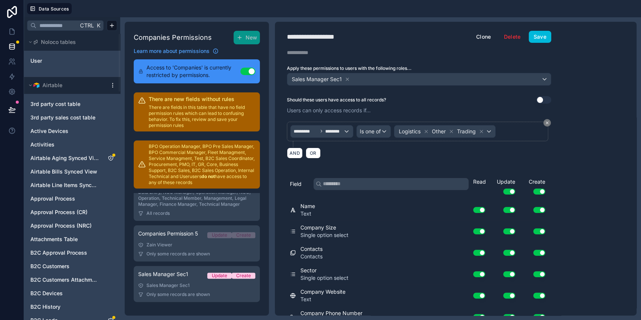
click at [59, 237] on span "Attachments Table" at bounding box center [53, 239] width 47 height 8
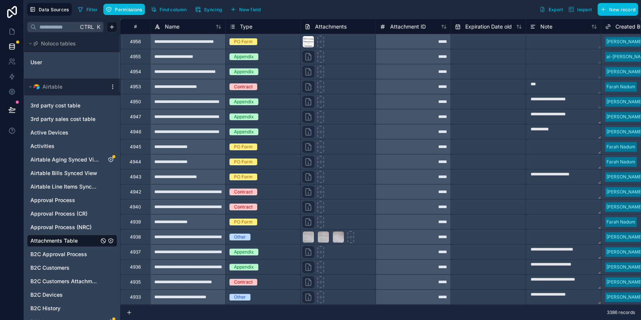
click at [119, 6] on button "Permissions" at bounding box center [123, 9] width 41 height 11
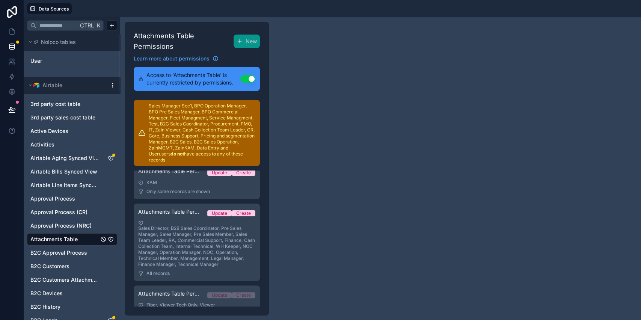
scroll to position [50, 0]
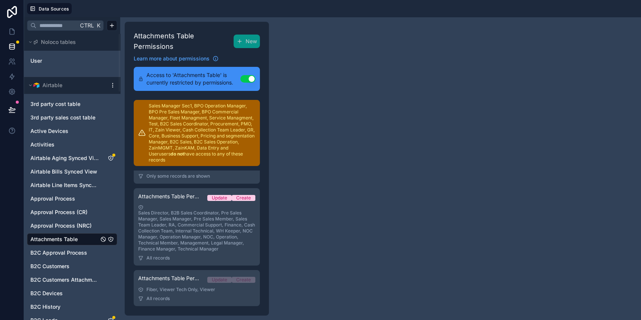
click at [209, 228] on div "Sales Director, B2B Sales Coordinator, Pre Sales Manager, Sales Manager, Pre Sa…" at bounding box center [196, 228] width 117 height 47
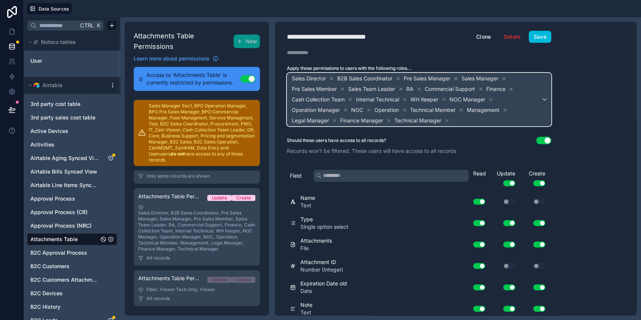
click at [530, 110] on span "Sales Director B2B Sales Coordinator Pre Sales Manager Sales Manager Pre Sales …" at bounding box center [415, 99] width 251 height 53
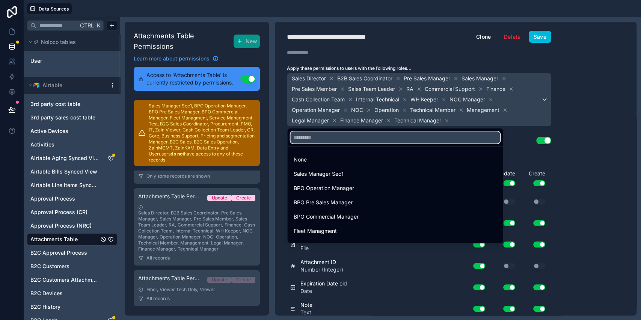
click at [382, 140] on input "text" at bounding box center [395, 137] width 210 height 12
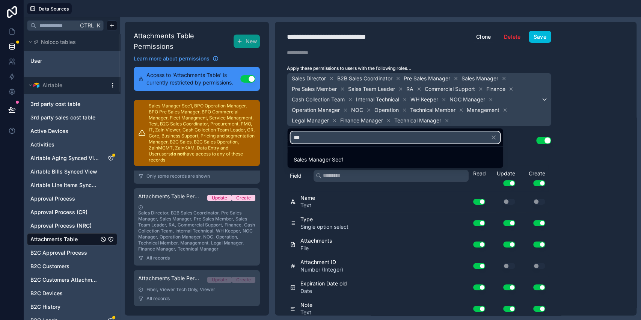
type input "***"
click at [372, 155] on div "Sales Manager Sec1" at bounding box center [395, 159] width 204 height 9
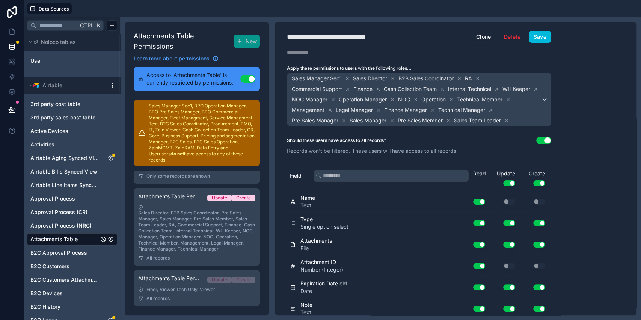
click at [549, 38] on button "Save" at bounding box center [540, 37] width 23 height 12
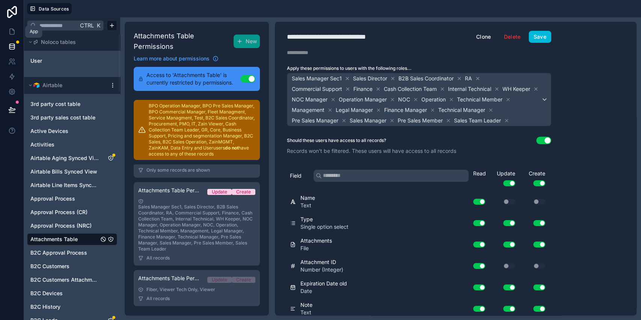
click at [2, 29] on link at bounding box center [12, 31] width 24 height 15
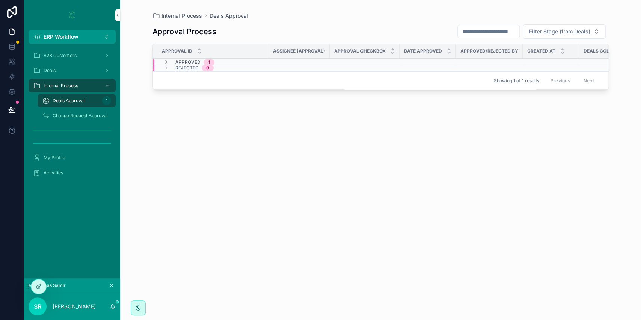
click at [61, 54] on span "B2B Customers" at bounding box center [60, 56] width 33 height 6
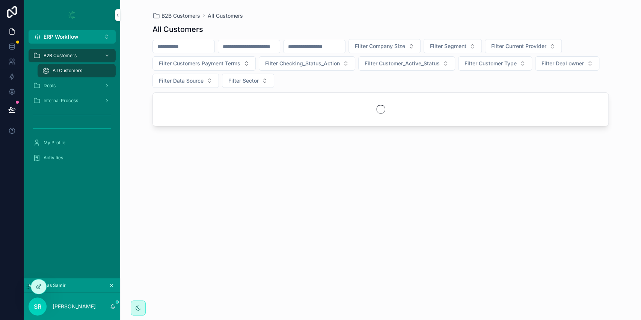
click at [66, 86] on div "Deals" at bounding box center [72, 86] width 78 height 12
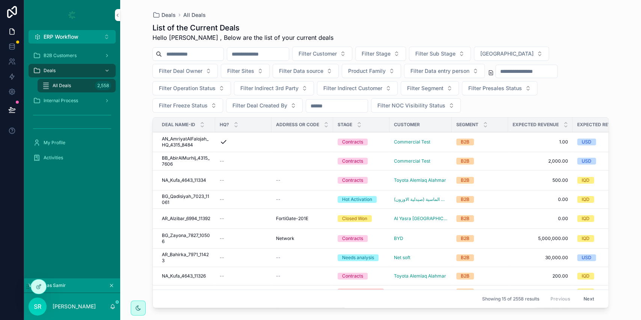
click at [71, 57] on span "B2B Customers" at bounding box center [60, 56] width 33 height 6
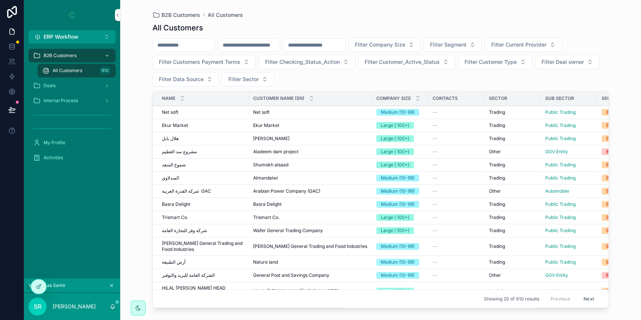
click at [173, 151] on span "مشروع سد العظيم" at bounding box center [179, 152] width 35 height 6
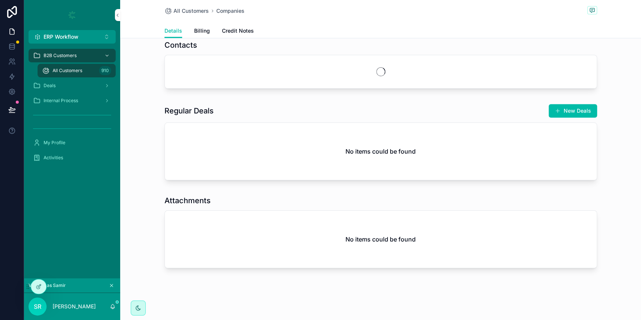
scroll to position [277, 0]
click at [76, 71] on span "All Customers" at bounding box center [68, 71] width 30 height 6
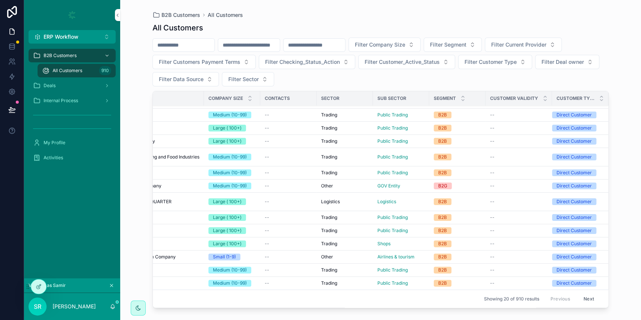
scroll to position [90, 0]
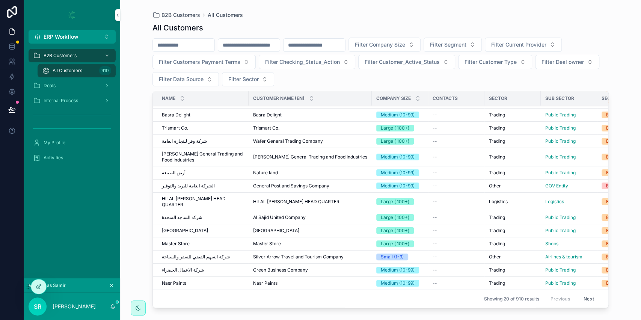
click at [178, 280] on span "Nasr Paints" at bounding box center [174, 283] width 24 height 6
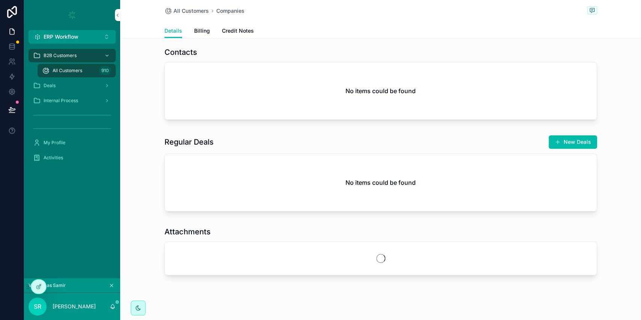
scroll to position [277, 0]
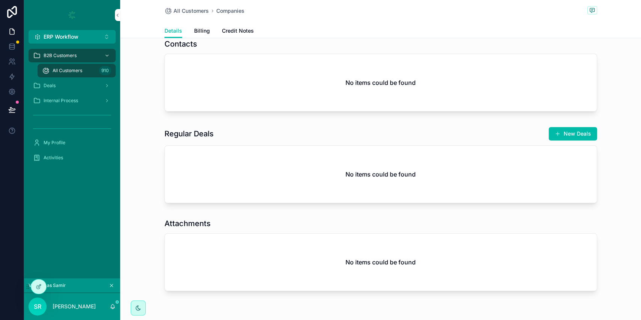
click at [79, 68] on span "All Customers" at bounding box center [68, 71] width 30 height 6
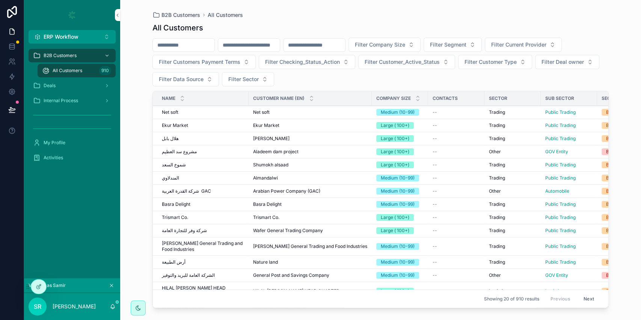
click at [72, 90] on div "Deals" at bounding box center [72, 86] width 78 height 12
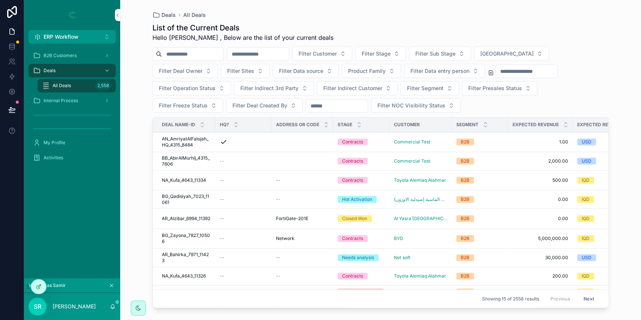
click at [391, 56] on span "Filter Stage" at bounding box center [376, 54] width 29 height 8
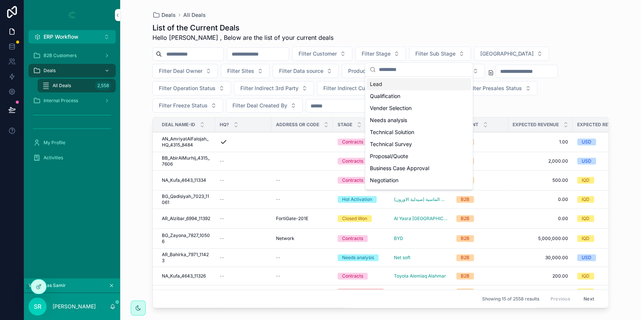
click at [391, 57] on span "Filter Stage" at bounding box center [376, 54] width 29 height 8
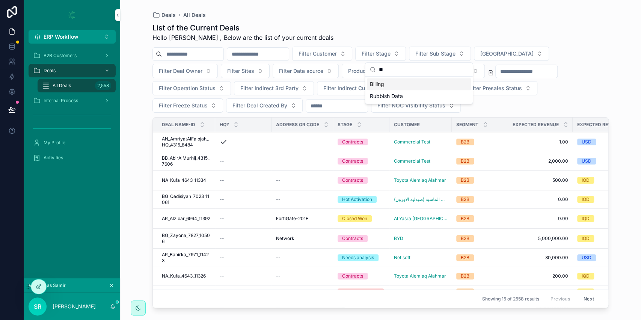
type input "**"
click at [420, 82] on div "Billing" at bounding box center [419, 84] width 104 height 12
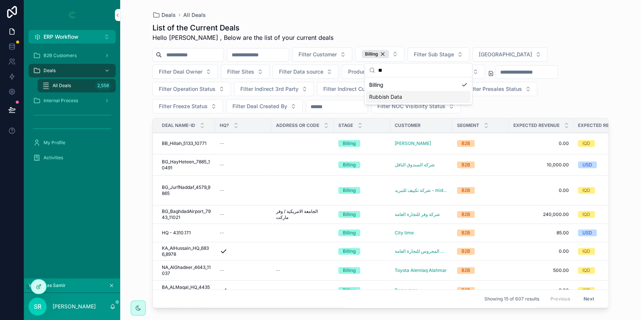
click at [192, 210] on span "BG_BaghdadAirport_7943_11021" at bounding box center [186, 214] width 49 height 12
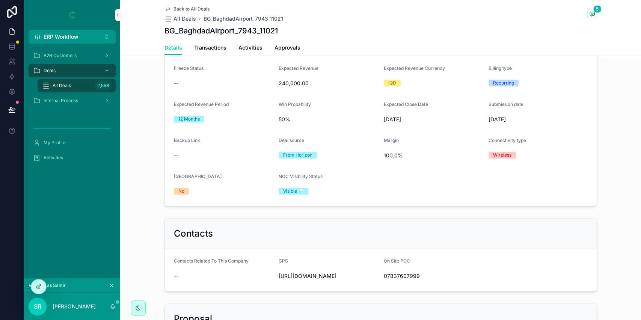
scroll to position [100, 0]
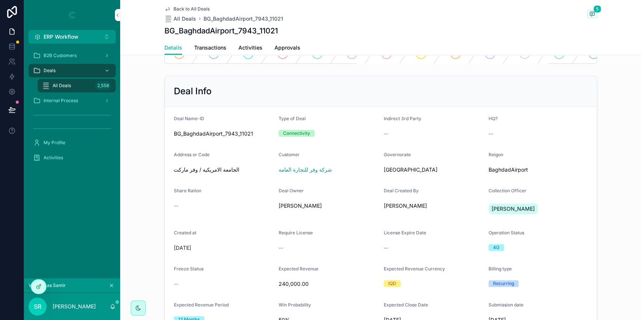
click at [294, 173] on span "شركة وفر للتجارة العامة" at bounding box center [305, 170] width 53 height 8
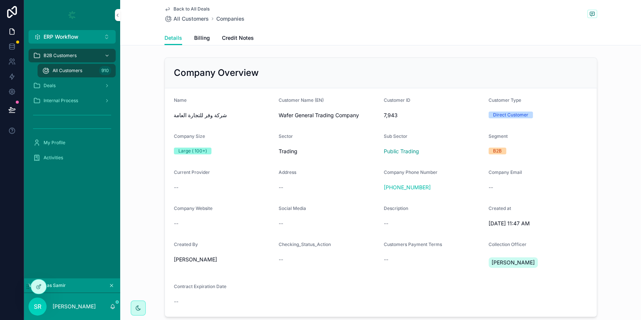
click at [75, 72] on span "All Customers" at bounding box center [68, 71] width 30 height 6
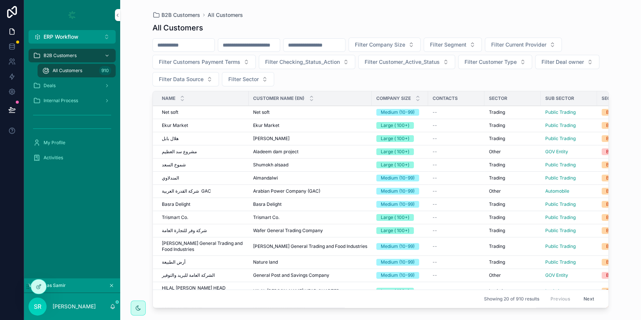
click at [112, 286] on icon "scrollable content" at bounding box center [111, 285] width 5 height 5
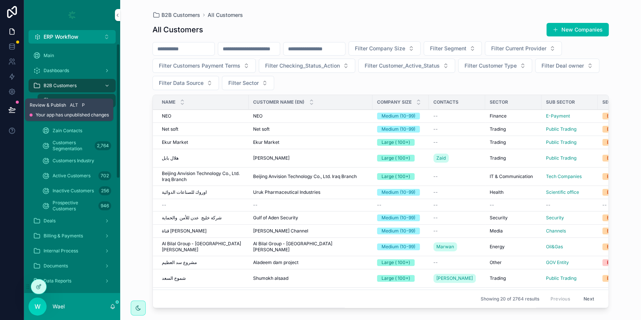
click at [9, 112] on icon at bounding box center [12, 110] width 8 height 8
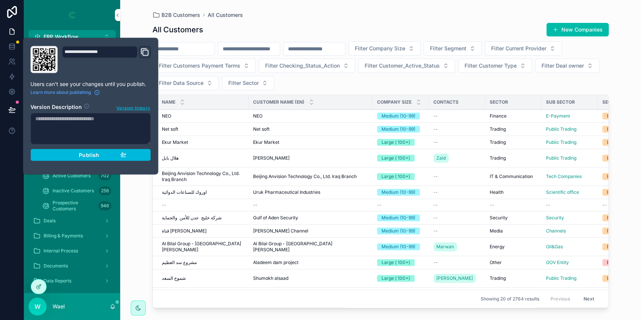
click at [98, 154] on span "Publish" at bounding box center [89, 154] width 20 height 7
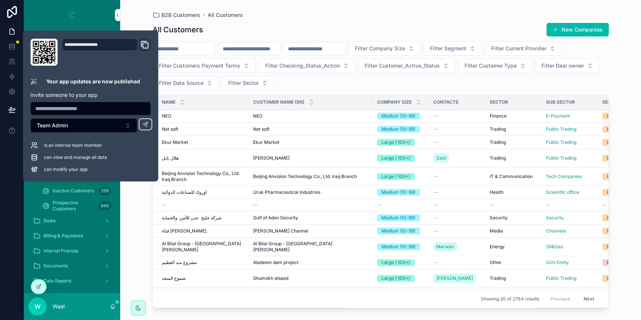
click at [4, 214] on div at bounding box center [12, 160] width 24 height 320
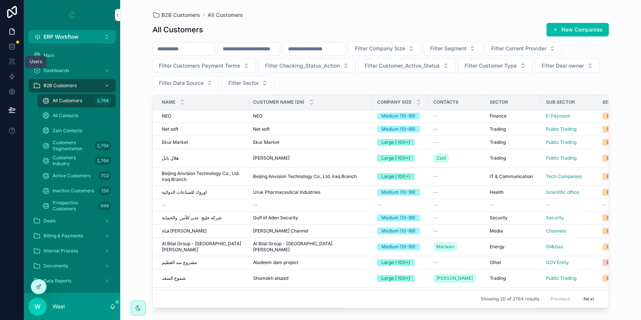
click at [11, 60] on icon at bounding box center [12, 62] width 8 height 8
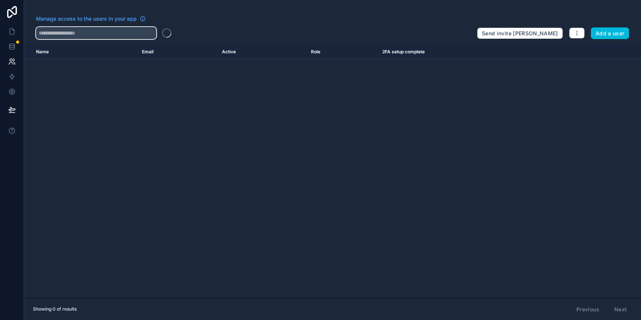
click at [102, 28] on input "text" at bounding box center [96, 33] width 120 height 12
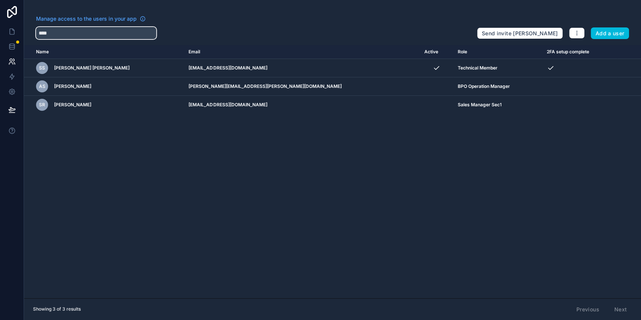
type input "****"
click at [0, 0] on icon "scrollable content" at bounding box center [0, 0] width 0 height 0
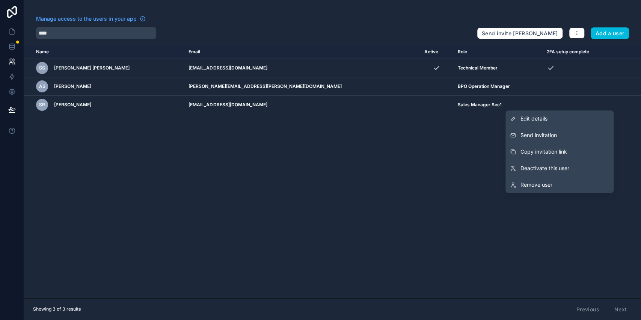
click at [548, 135] on span "Send invitation" at bounding box center [538, 135] width 36 height 8
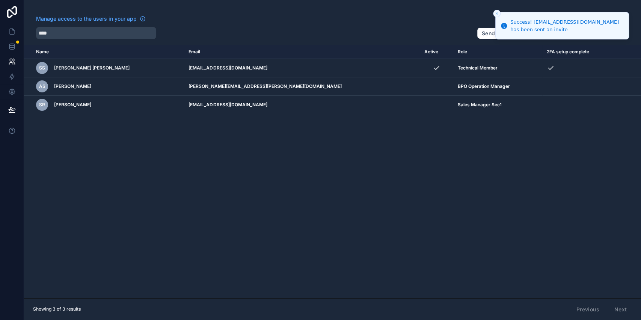
click at [327, 148] on div "Name Email Active Role 2FA setup complete [DOMAIN_NAME] SS [PERSON_NAME] Samir …" at bounding box center [332, 171] width 617 height 253
